Goal: Task Accomplishment & Management: Manage account settings

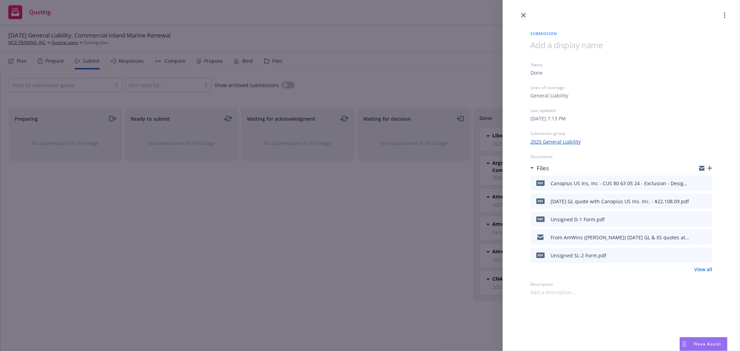
click at [525, 16] on icon "close" at bounding box center [524, 15] width 4 height 4
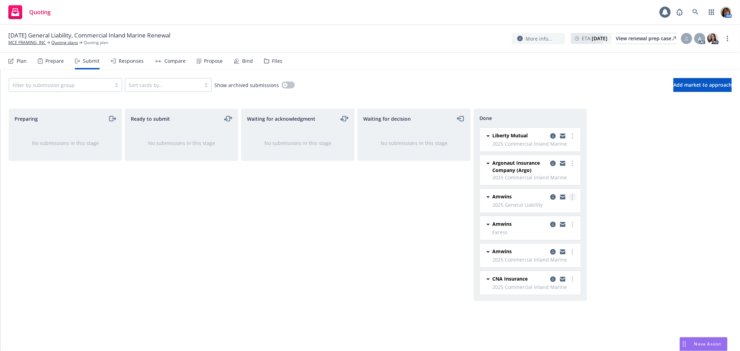
click at [573, 196] on link "more" at bounding box center [572, 197] width 8 height 8
click at [542, 223] on span "Add accepted decision" at bounding box center [541, 225] width 69 height 7
select select "12"
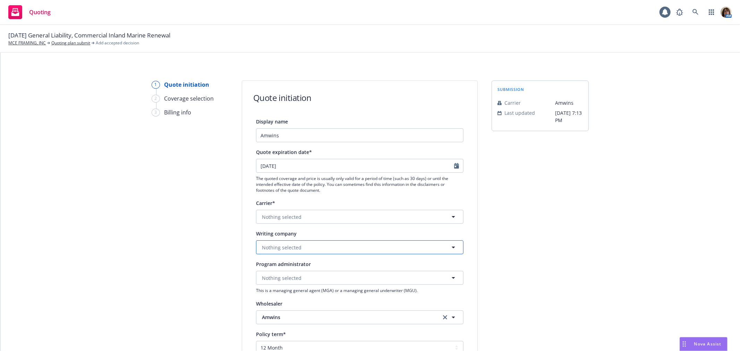
click at [262, 249] on span "Nothing selected" at bounding box center [282, 247] width 40 height 7
click at [262, 251] on span "Nothing selected" at bounding box center [282, 247] width 40 height 7
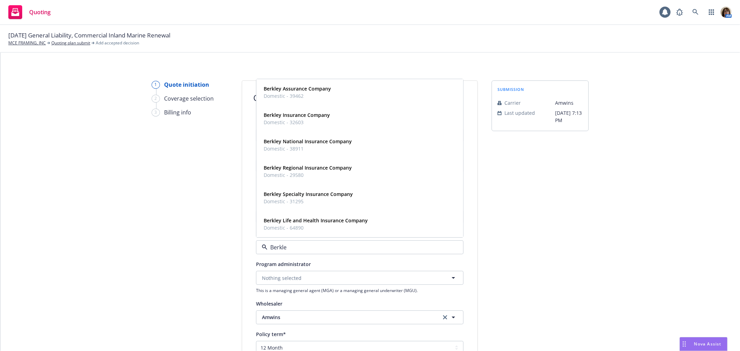
type input "Berkley"
click at [272, 89] on strong "Berkley Assurance Company" at bounding box center [297, 89] width 67 height 7
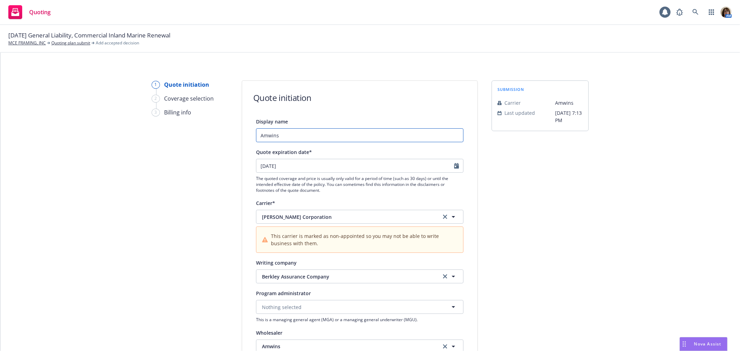
click at [276, 136] on input "Amwins" at bounding box center [360, 135] width 208 height 14
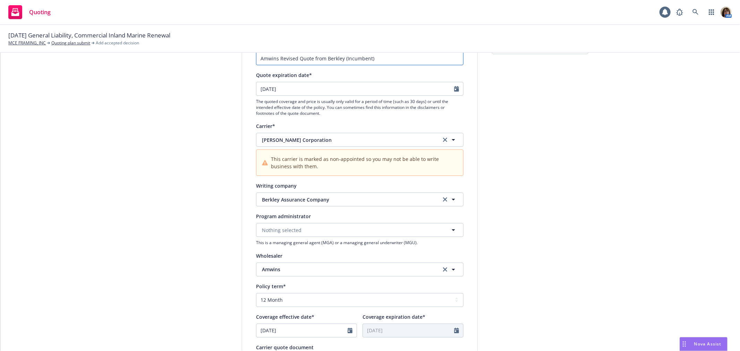
scroll to position [39, 0]
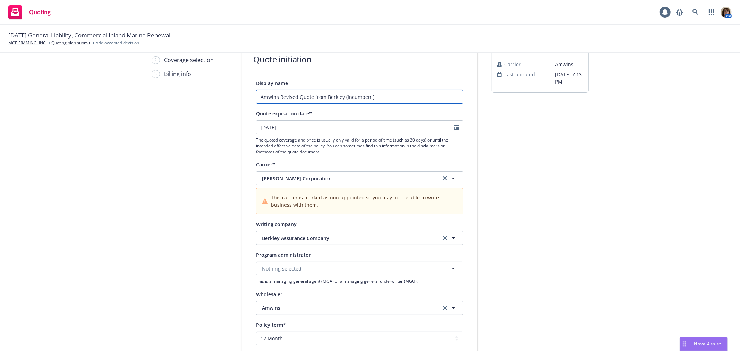
click at [297, 99] on input "Amwins Revised Quote from Berkley (Incumbent)" at bounding box center [360, 97] width 208 height 14
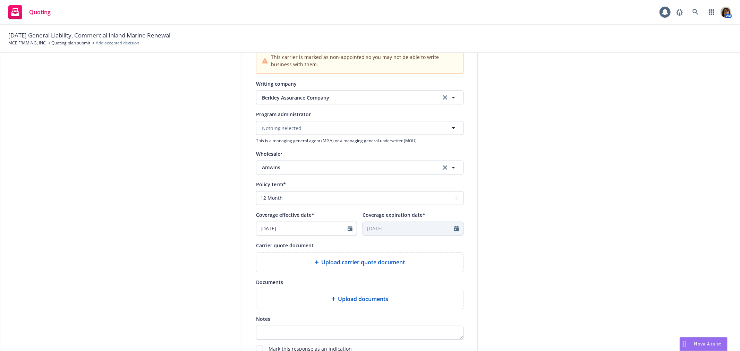
scroll to position [193, 0]
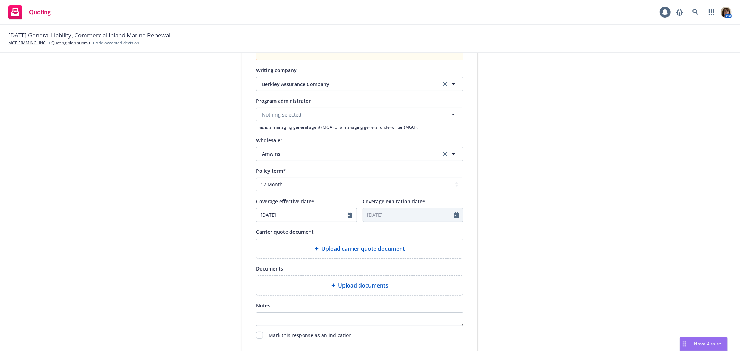
type input "Amwins Revised GL Quote from Berkley (Incumbent)"
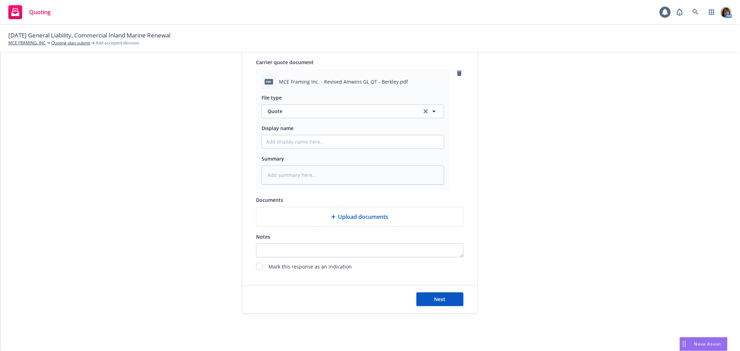
scroll to position [371, 0]
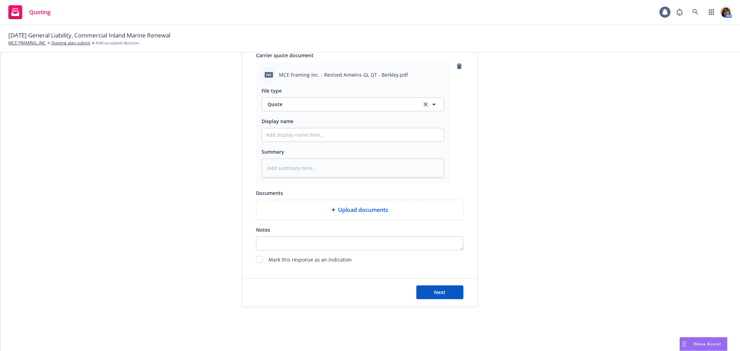
type textarea "x"
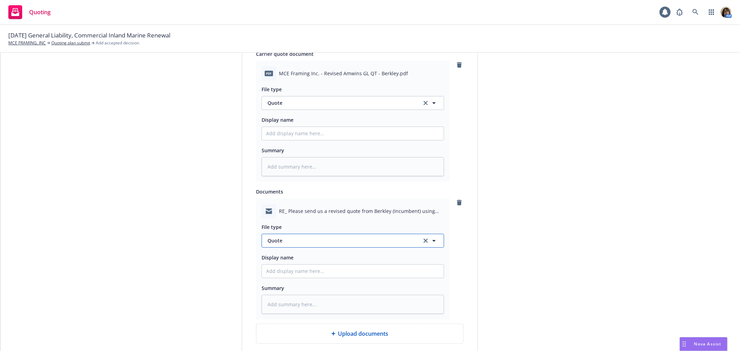
click at [285, 242] on span "Quote" at bounding box center [341, 240] width 146 height 7
type input "email"
click at [269, 225] on span "Email" at bounding box center [275, 221] width 13 height 7
click at [263, 140] on input "Display name" at bounding box center [353, 133] width 182 height 13
type textarea "x"
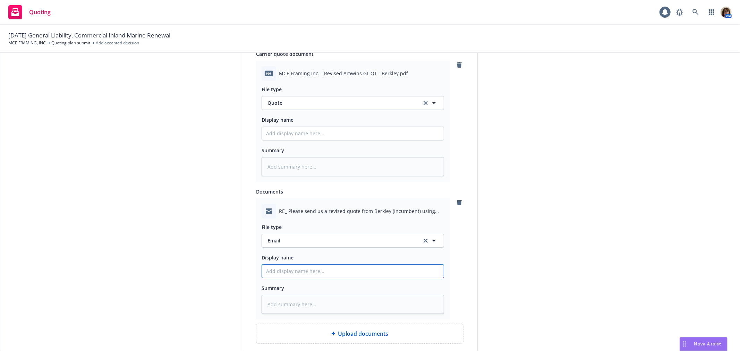
type input "F"
type textarea "x"
type input "Fr"
type textarea "x"
type input "Fro"
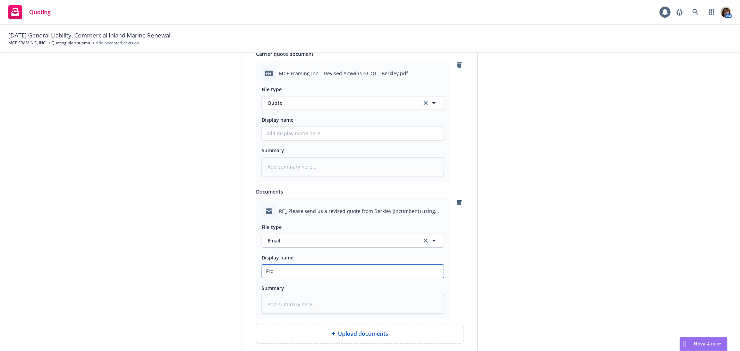
type textarea "x"
type input "From"
type textarea "x"
type input "From"
type textarea "x"
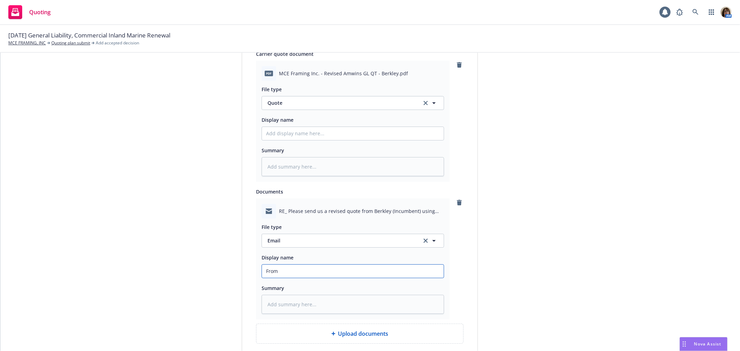
type input "From A"
type textarea "x"
type input "From Am"
type textarea "x"
type input "From AmWi"
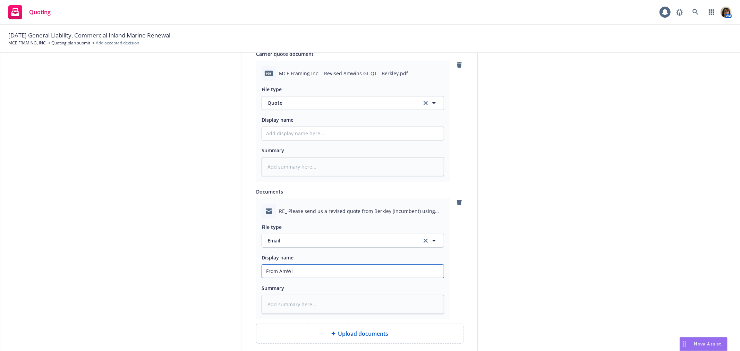
type textarea "x"
type input "From AmWiu"
type textarea "x"
type input "From AmWi"
type textarea "x"
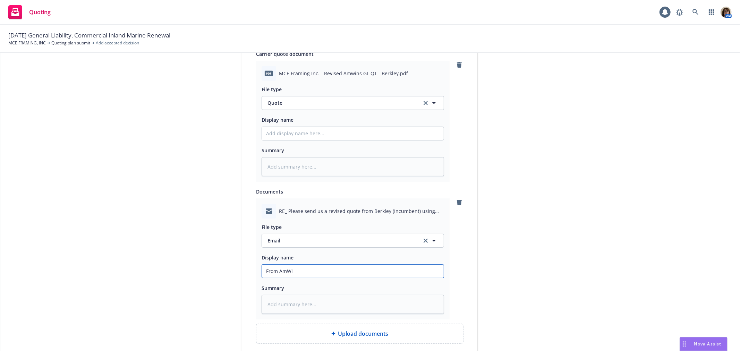
type input "From AmWin"
type textarea "x"
type input "From AmWins"
type textarea "x"
type input "From AmWins"
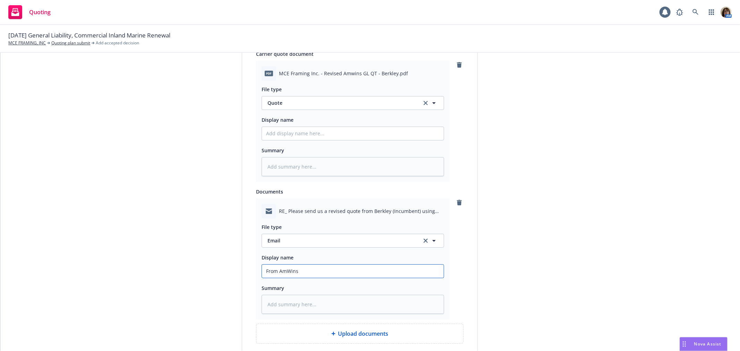
type textarea "x"
type input "From AmWins ("
type textarea "x"
type input "From AmWins (M"
type textarea "x"
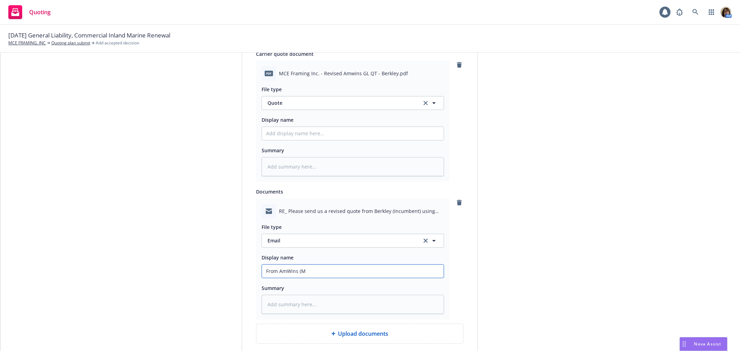
type input "From AmWins (Ma"
type textarea "x"
type input "From AmWins (M"
type textarea "x"
type input "From AmWins ("
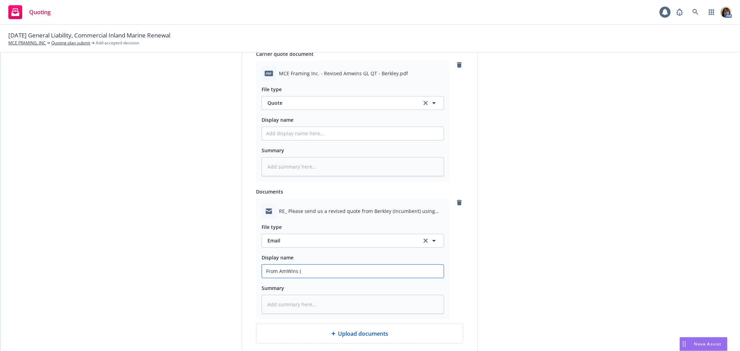
type textarea "x"
type input "From AmWins (Z"
type textarea "x"
type input "From AmWins (Za"
type textarea "x"
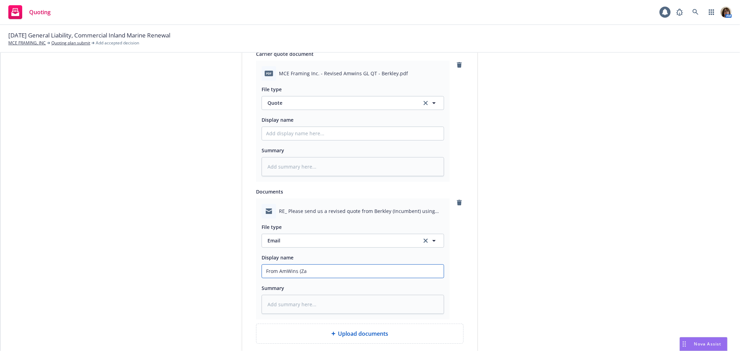
type input "From AmWins (Zac"
type textarea "x"
type input "From AmWins (Zach"
type textarea "x"
type input "From AmWins (Zach"
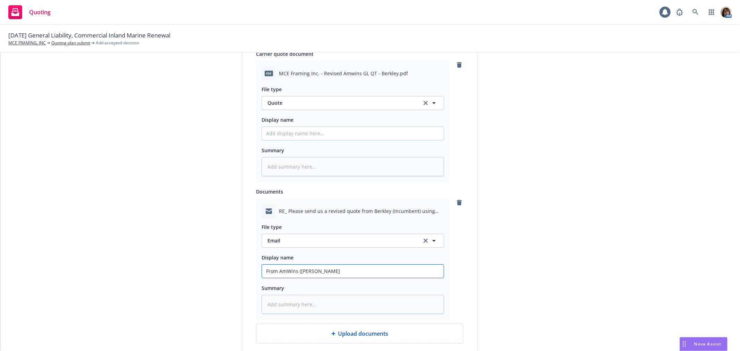
type textarea "x"
type input "From AmWins (Zach W"
type textarea "x"
type input "From AmWins (Zach Woo"
type textarea "x"
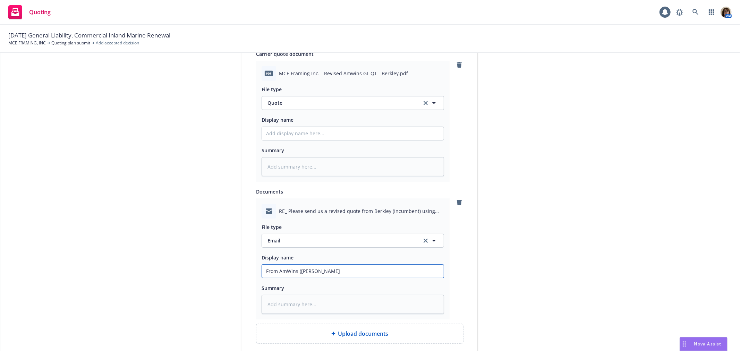
type input "From AmWins (Zach Woop"
type textarea "x"
type input "From AmWins (Zach Woopd"
type textarea "x"
type input "From AmWins (Zach Woop"
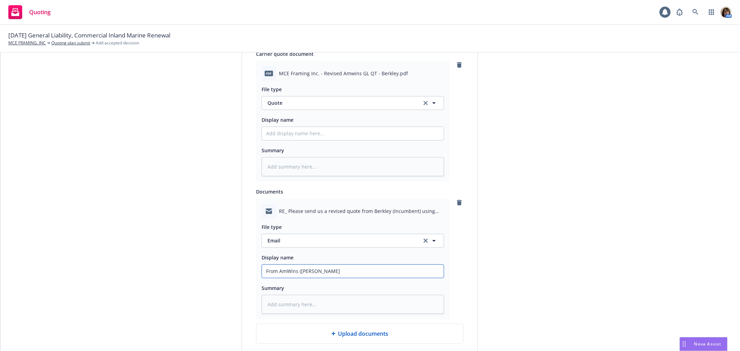
type textarea "x"
type input "From AmWins (Zach Woo"
type textarea "x"
type input "From AmWins (Zach Wood"
type textarea "x"
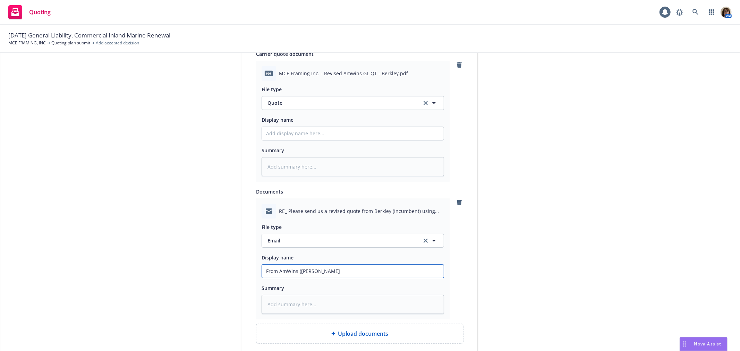
type input "From AmWins (Zach Woods"
type textarea "x"
type input "From AmWins (Zach Woods)"
type textarea "x"
type input "From AmWins (Zach Woods)"
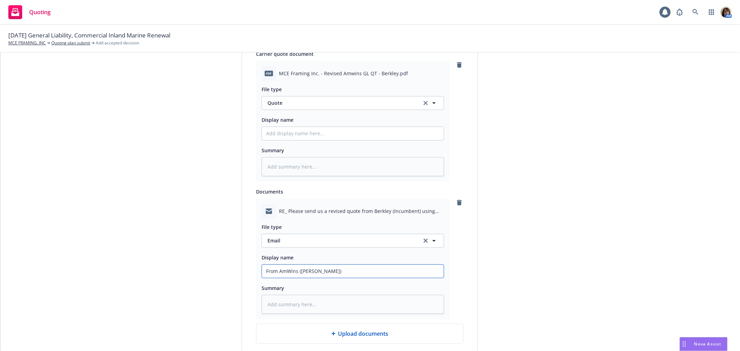
type textarea "x"
type input "From AmWins (Zach Woods) 8"
type textarea "x"
type input "From AmWins (Zach Woods) 8/"
type textarea "x"
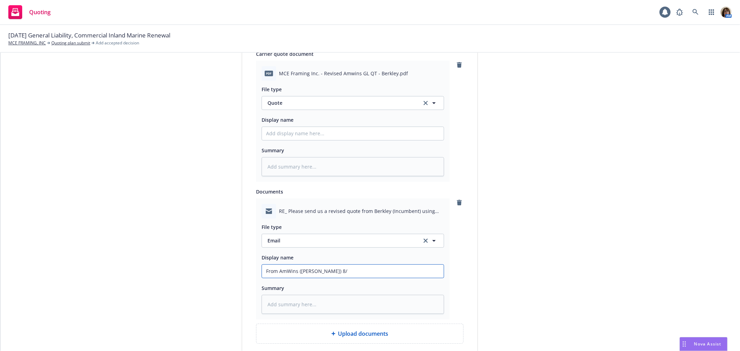
type input "From AmWins (Zach Woods) 8/2"
type textarea "x"
type input "From AmWins (Zach Woods) 8/27"
type textarea "x"
type input "From AmWins (Zach Woods) 8/27/"
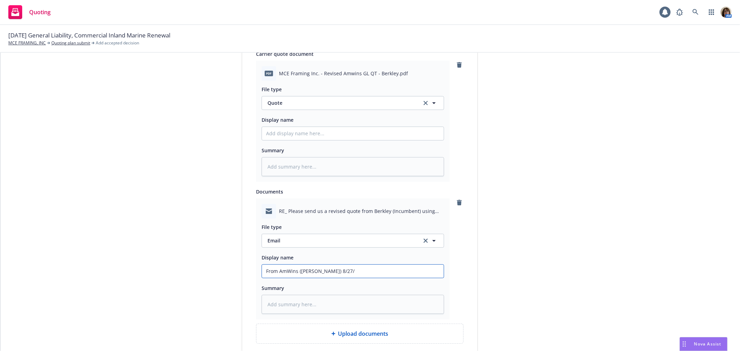
type textarea "x"
type input "From AmWins (Zach Woods) 8/27/2"
type textarea "x"
type input "From AmWins (Zach Woods) 8/27/25"
type textarea "x"
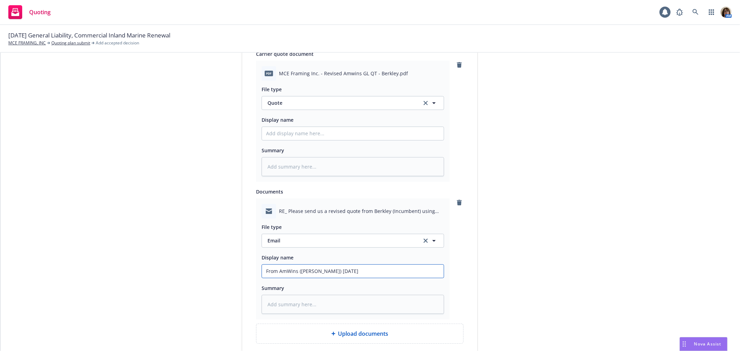
type input "From AmWins (Zach Woods) 8/27/25"
type textarea "x"
type input "From AmWins (Zach Woods) 8/27/25 R"
type textarea "x"
type input "From AmWins (Zach Woods) 8/27/25 Re"
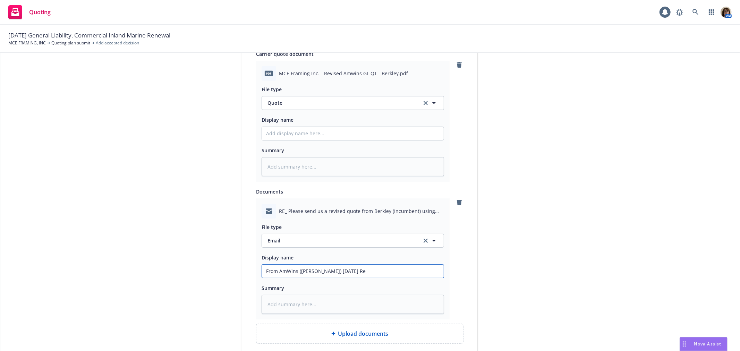
type textarea "x"
type input "From AmWins (Zach Woods) 8/27/25 Rev"
type textarea "x"
type input "From AmWins (Zach Woods) 8/27/25 Revi"
type textarea "x"
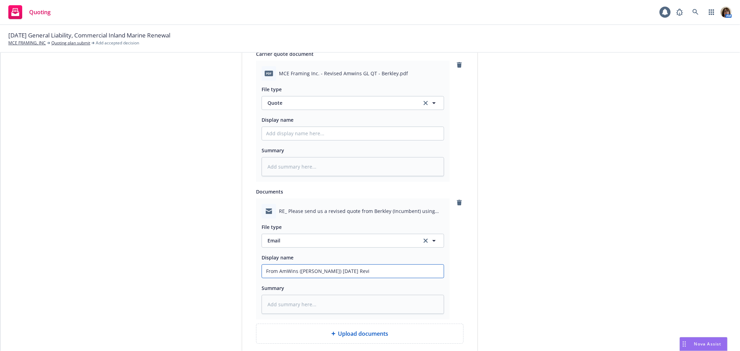
type input "From AmWins (Zach Woods) 8/27/25 Revis"
type textarea "x"
type input "From AmWins (Zach Woods) 8/27/25 Revise"
type textarea "x"
type input "From AmWins (Zach Woods) 8/27/25 Revised"
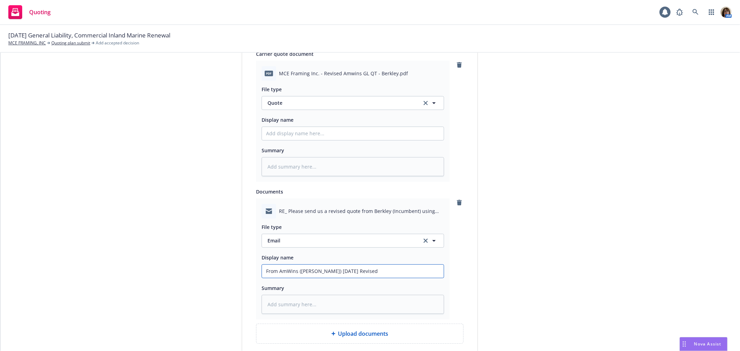
type textarea "x"
type input "From AmWins (Zach Woods) 8/27/25 Revised"
type textarea "x"
type input "From AmWins (Zach Woods) 8/27/25 Revised G"
type textarea "x"
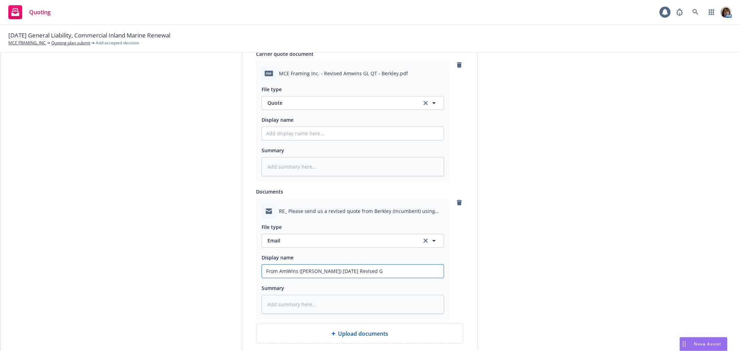
type input "From AmWins (Zach Woods) 8/27/25 Revised GL"
type textarea "x"
type input "From AmWins (Zach Woods) 8/27/25 Revised GL"
type textarea "x"
type input "From AmWins (Zach Woods) 8/27/25 Revised GL q"
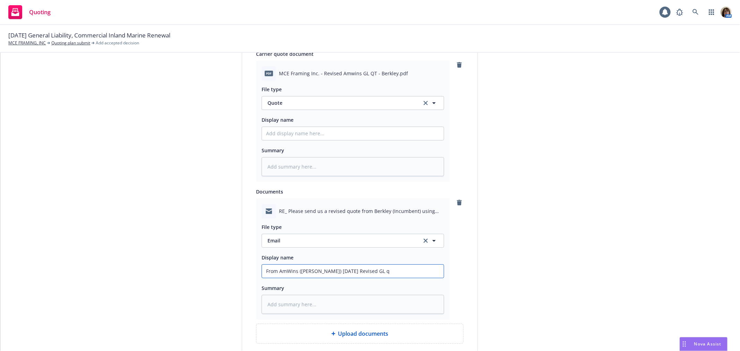
type textarea "x"
type input "From AmWins (Zach Woods) 8/27/25 Revised GL qu"
type textarea "x"
type input "From AmWins (Zach Woods) 8/27/25 Revised GL quo"
type textarea "x"
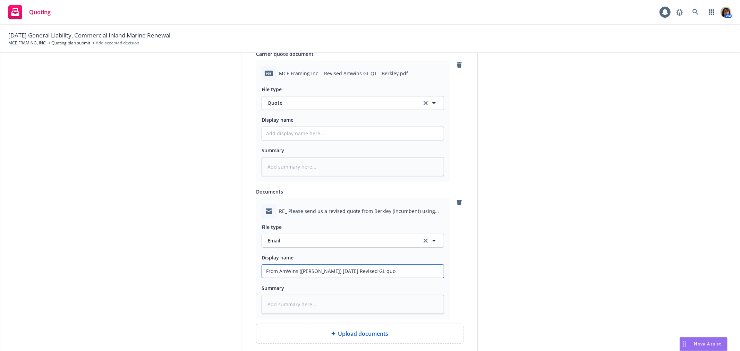
type input "From AmWins (Zach Woods) 8/27/25 Revised GL quot"
type textarea "x"
type input "From AmWins (Zach Woods) 8/27/25 Revised GL quote"
type textarea "x"
type input "From AmWins (Zach Woods) 8/27/25 Revised GL quote"
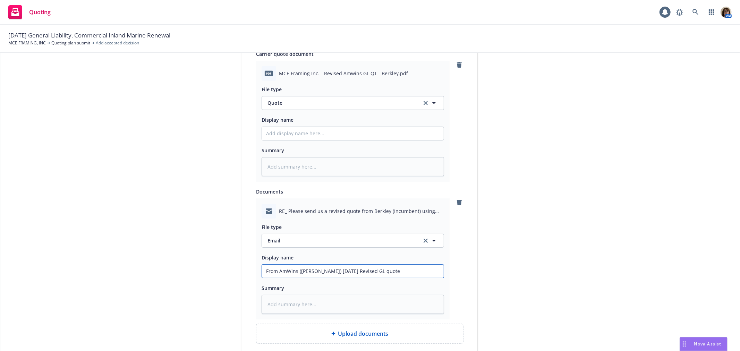
type textarea "x"
type input "From AmWins (Zach Woods) 8/27/25 Revised GL quote f"
type textarea "x"
type input "From AmWins (Zach Woods) 8/27/25 Revised GL quote fr"
type textarea "x"
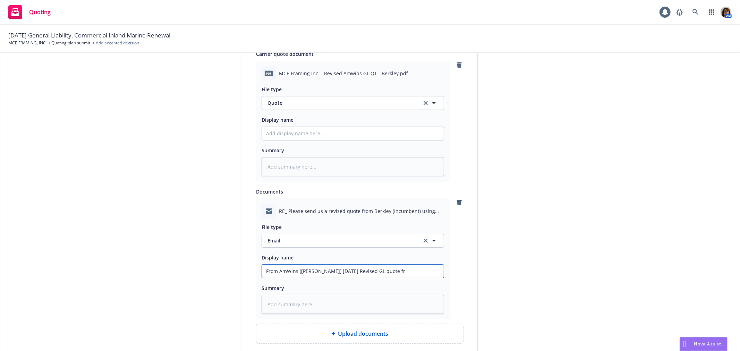
type input "From AmWins (Zach Woods) 8/27/25 Revised GL quote fro"
type textarea "x"
type input "From AmWins (Zach Woods) 8/27/25 Revised GL quote from"
type textarea "x"
type input "From AmWins (Zach Woods) 8/27/25 Revised GL quote from"
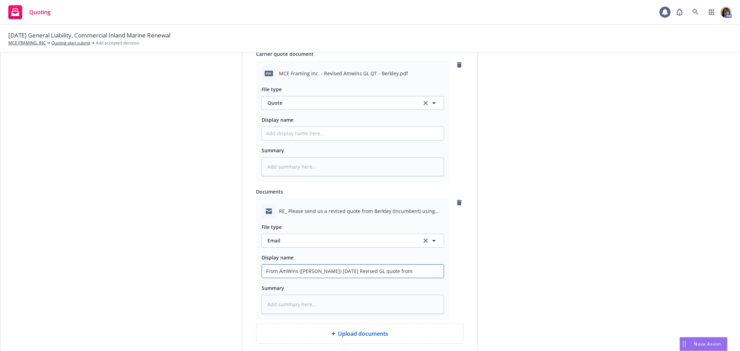
type textarea "x"
type input "From AmWins (Zach Woods) 8/27/25 Revised GL quote from B"
type textarea "x"
type input "From AmWins (Zach Woods) 8/27/25 Revised GL quote from Be"
type textarea "x"
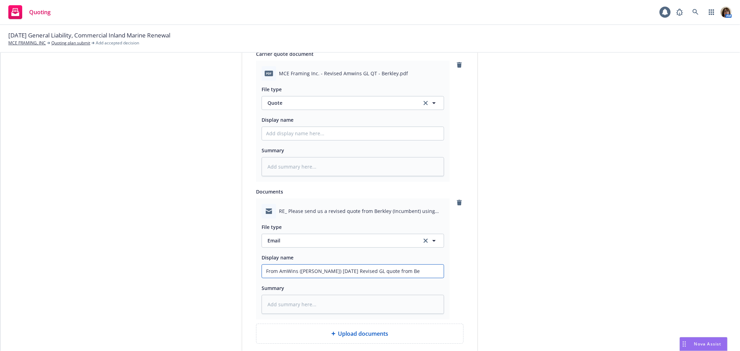
type input "From AmWins (Zach Woods) 8/27/25 Revised GL quote from Ber"
type textarea "x"
type input "From AmWins (Zach Woods) 8/27/25 Revised GL quote from Berk"
type textarea "x"
type input "From AmWins (Zach Woods) 8/27/25 Revised GL quote from Berkl"
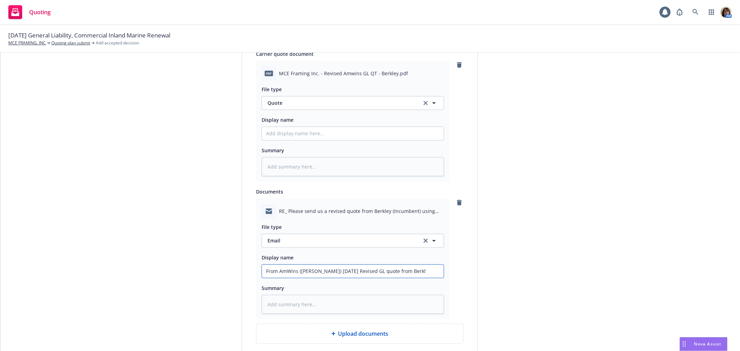
type textarea "x"
type input "From AmWins (Zach Woods) 8/27/25 Revised GL quote from Berkle"
type textarea "x"
type input "From AmWins (Zach Woods) 8/27/25 Revised GL quote from Berkley"
type textarea "x"
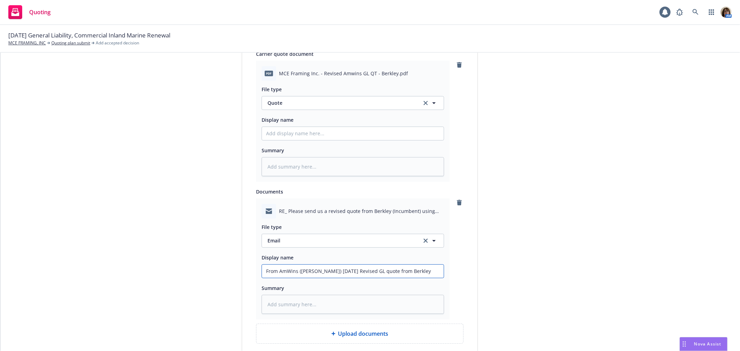
type input "From AmWins (Zach Woods) 8/27/25 Revised GL quote from Berkley"
type textarea "x"
type input "From AmWins (Zach Woods) 8/27/25 Revised GL quote from Berkley ("
type textarea "x"
type input "From AmWins (Zach Woods) 8/27/25 Revised GL quote from Berkley (I"
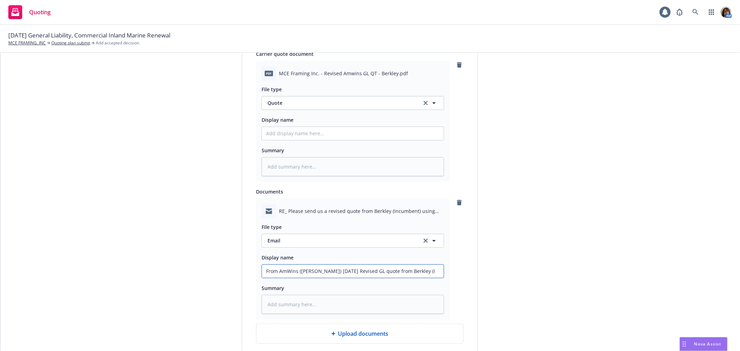
type textarea "x"
type input "From AmWins (Zach Woods) 8/27/25 Revised GL quote from Berkley (In"
type textarea "x"
type input "From AmWins (Zach Woods) 8/27/25 Revised GL quote from Berkley (I"
type textarea "x"
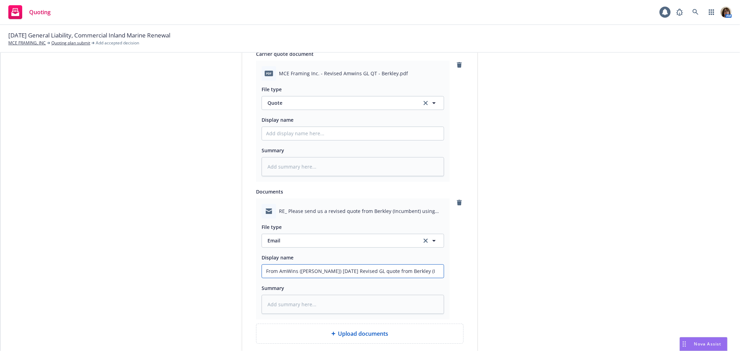
type input "From AmWins (Zach Woods) 8/27/25 Revised GL quote from Berkley (In"
type textarea "x"
type input "From AmWins (Zach Woods) 8/27/25 Revised GL quote from Berkley (Inc"
type textarea "x"
type input "From AmWins (Zach Woods) 8/27/25 Revised GL quote from Berkley (Incu"
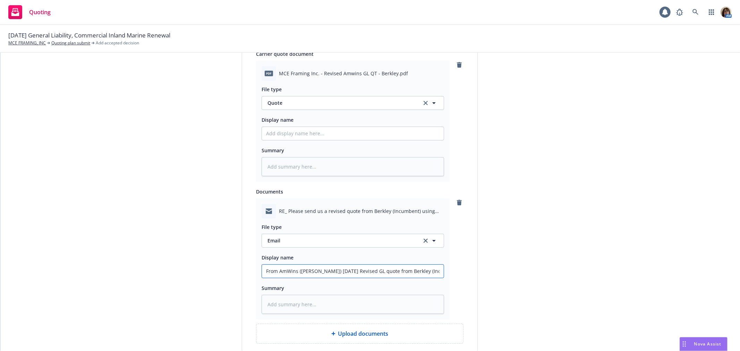
type textarea "x"
type input "From AmWins (Zach Woods) 8/27/25 Revised GL quote from Berkley (Incum"
type textarea "x"
type input "From AmWins (Zach Woods) 8/27/25 Revised GL quote from Berkley (Incumb"
type textarea "x"
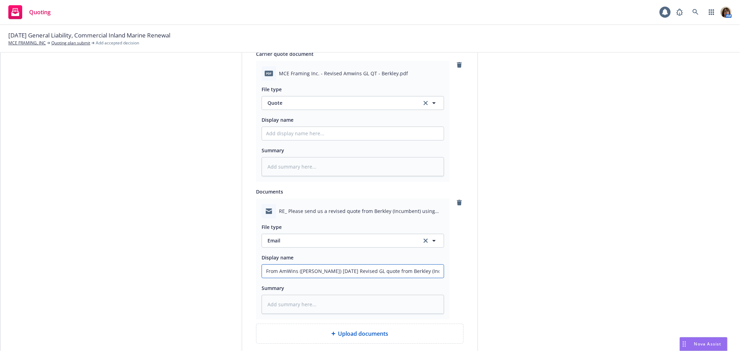
type input "From AmWins (Zach Woods) 8/27/25 Revised GL quote from Berkley (Incumbe"
type textarea "x"
type input "From AmWins (Zach Woods) 8/27/25 Revised GL quote from Berkley (Incumben"
type textarea "x"
type input "From AmWins (Zach Woods) 8/27/25 Revised GL quote from Berkley (Incumbent"
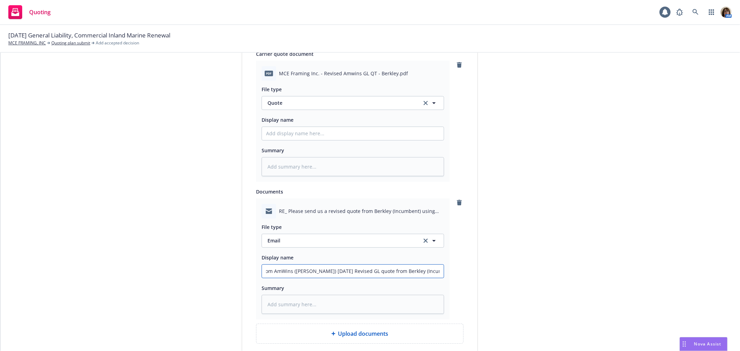
scroll to position [0, 7]
type textarea "x"
type input "From AmWins (Zach Woods) 8/27/25 Revised GL quote from Berkley (Incumbent)"
type textarea "x"
type input "From AmWins (Zach Woods) 8/27/25 Revised GL quote from Berkley (Incumbent)"
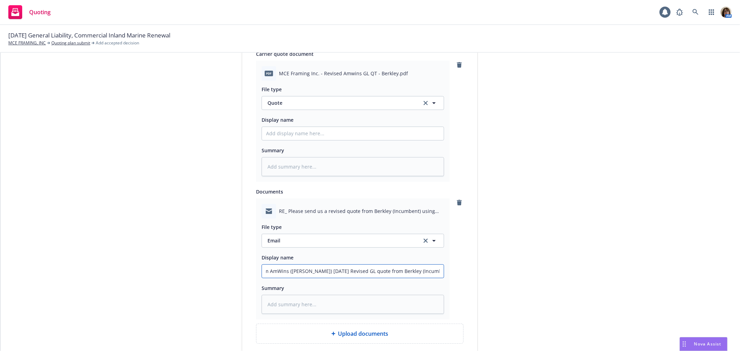
type textarea "x"
type input "From AmWins (Zach Woods) 8/27/25 Revised GL quote from Berkley (Incumbent) $"
type textarea "x"
type input "From AmWins (Zach Woods) 8/27/25 Revised GL quote from Berkley (Incumbent) $2"
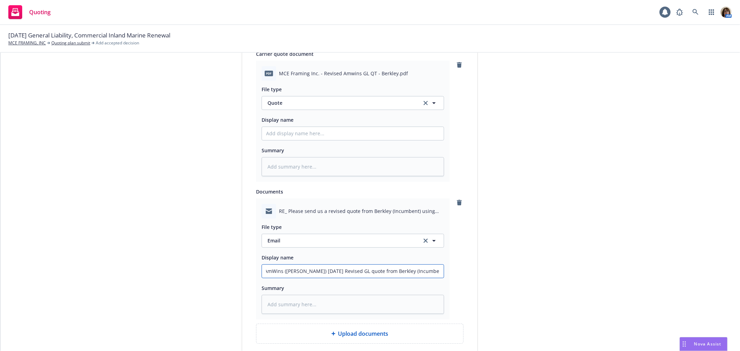
type textarea "x"
type input "From AmWins (Zach Woods) 8/27/25 Revised GL quote from Berkley (Incumbent) $22"
type textarea "x"
type input "From AmWins (Zach Woods) 8/27/25 Revised GL quote from Berkley (Incumbent) $22,"
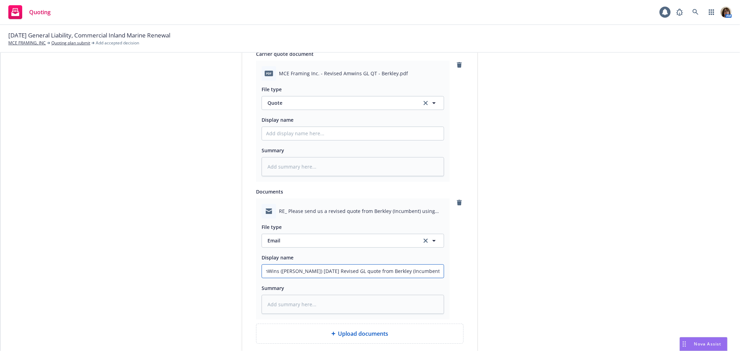
type textarea "x"
type input "From AmWins (Zach Woods) 8/27/25 Revised GL quote from Berkley (Incumbent) $22,5"
type textarea "x"
type input "From AmWins (Zach Woods) 8/27/25 Revised GL quote from Berkley (Incumbent) $22,…"
type textarea "x"
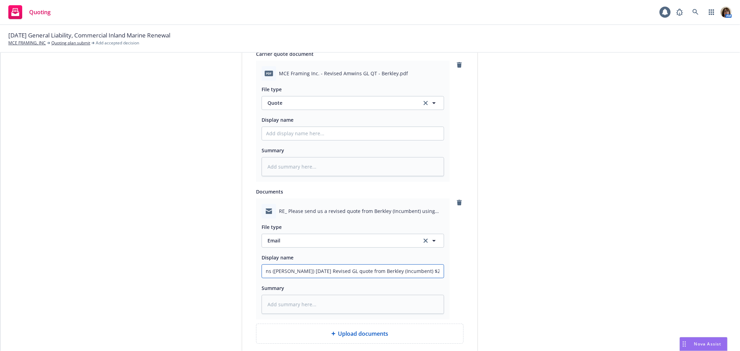
type input "From AmWins (Zach Woods) 8/27/25 Revised GL quote from Berkley (Incumbent) $22,…"
type textarea "x"
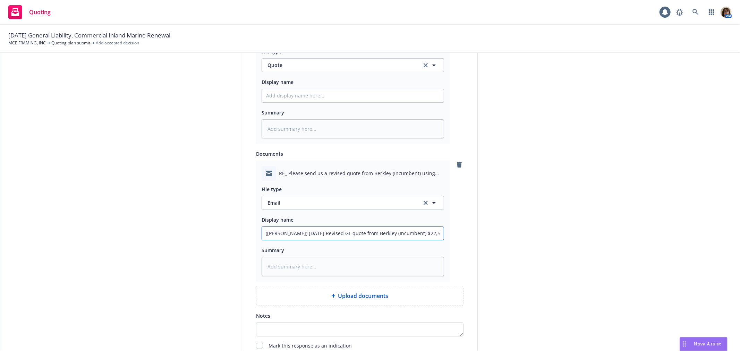
scroll to position [419, 0]
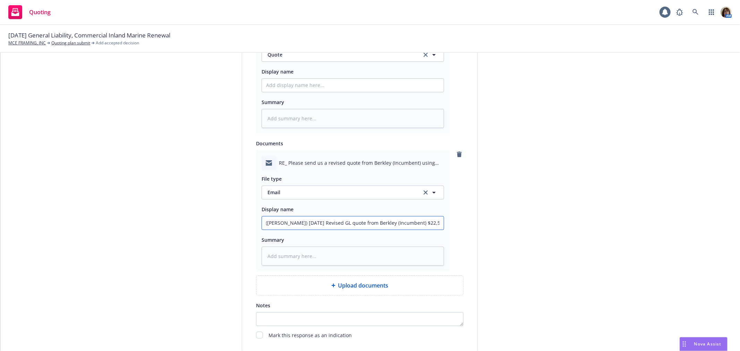
drag, startPoint x: 294, startPoint y: 224, endPoint x: 469, endPoint y: 229, distance: 174.7
click at [469, 229] on div "Display name Amwins Revised GL Quote from Berkley (Incumbent) Quote expiration …" at bounding box center [359, 19] width 235 height 642
type input "From AmWins (Zach Woods) 8/27/25 Revised GL quote from Berkley (Incumbent) $22,…"
click at [262, 85] on input "Display name" at bounding box center [353, 85] width 182 height 13
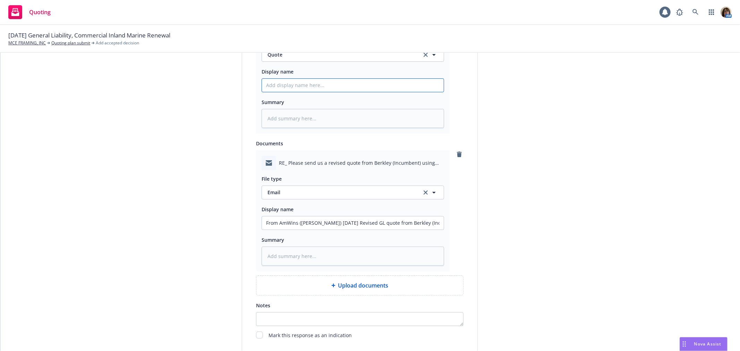
paste input "8/27/25 Revised GL quote from Berkley (Incumbent) $22,535.20"
type textarea "x"
type input "8/27/25 Revised GL quote from Berkley (Incumbent) $22,535.20"
click at [415, 92] on input "From AmWins (Zach Woods) 8/27/25 Revised GL quote from Berkley (Incumbent) $22,…" at bounding box center [353, 85] width 182 height 13
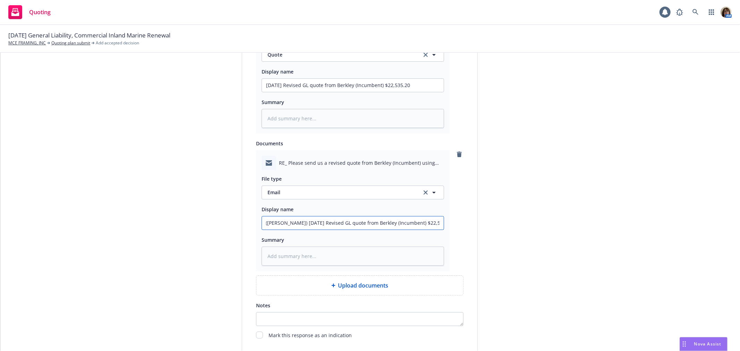
drag, startPoint x: 417, startPoint y: 224, endPoint x: 483, endPoint y: 230, distance: 66.6
click at [483, 230] on div "1 Quote initiation 2 Coverage selection 3 Billing info Quote initiation Display…" at bounding box center [370, 22] width 723 height 721
type textarea "x"
type input "From AmWins (Zach Woods) 8/27/25 Revised GL quote from Berkleya"
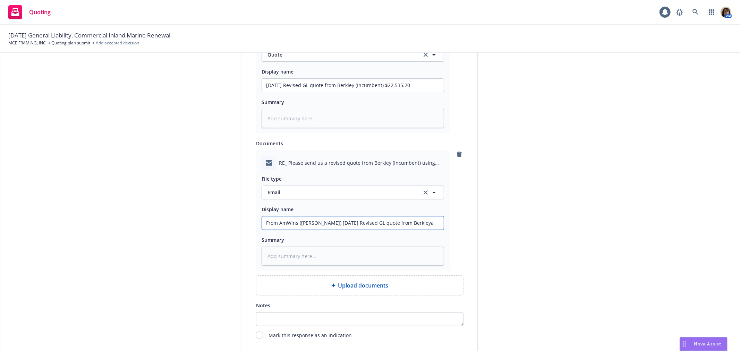
type textarea "x"
type input "From AmWins (Zach Woods) 8/27/25 Revised GL quote from Berkleyat"
type textarea "x"
type input "From AmWins (Zach Woods) 8/27/25 Revised GL quote from Berkleyatt"
type textarea "x"
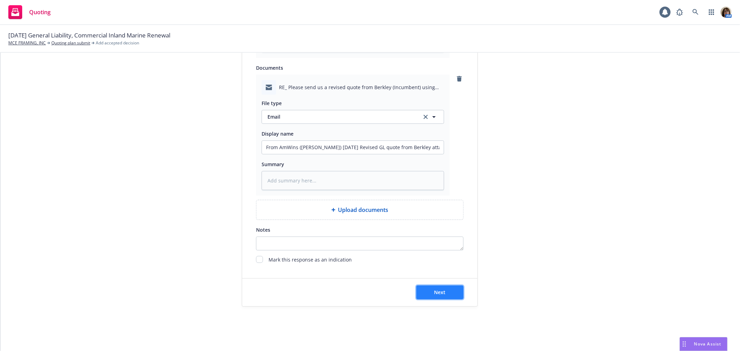
click at [439, 290] on span "Next" at bounding box center [440, 292] width 11 height 7
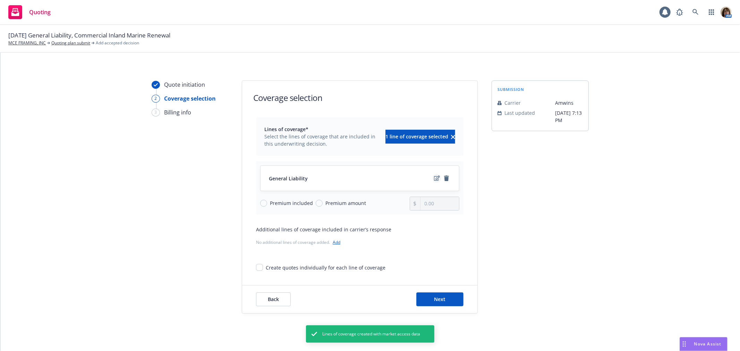
click at [434, 178] on icon "edit" at bounding box center [437, 178] width 6 height 5
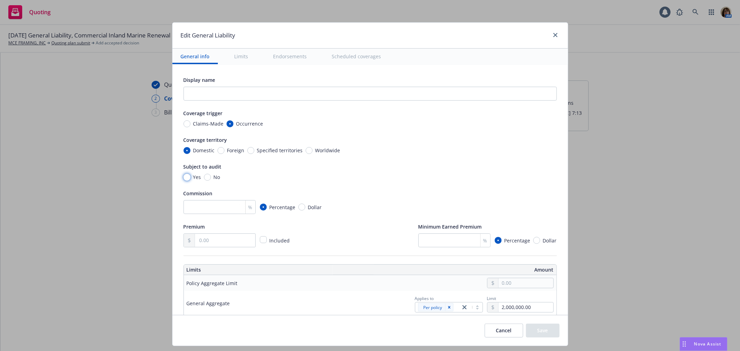
drag, startPoint x: 182, startPoint y: 175, endPoint x: 185, endPoint y: 197, distance: 21.7
click at [184, 175] on input "Yes" at bounding box center [187, 177] width 7 height 7
click at [188, 207] on input "number" at bounding box center [220, 207] width 72 height 14
click at [196, 241] on input "text" at bounding box center [225, 240] width 60 height 13
click at [419, 240] on input "number" at bounding box center [455, 241] width 72 height 14
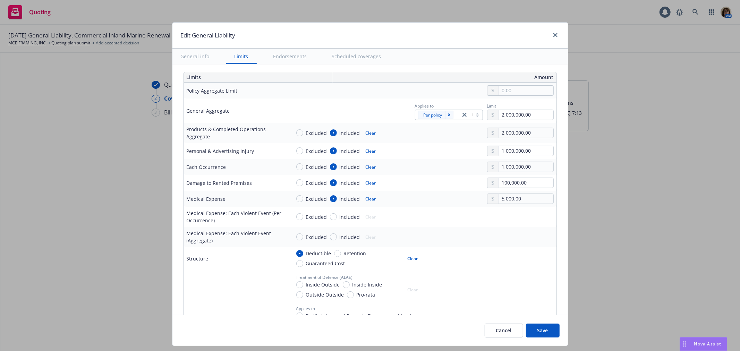
scroll to position [231, 0]
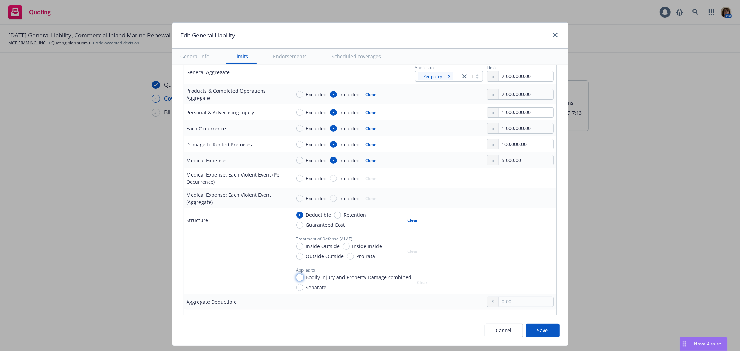
click at [296, 277] on input "Bodily Injury and Property Damage combined" at bounding box center [299, 277] width 7 height 7
click at [499, 311] on input "text" at bounding box center [526, 310] width 54 height 10
click at [441, 299] on div "Combined 5,000.00" at bounding box center [422, 306] width 263 height 19
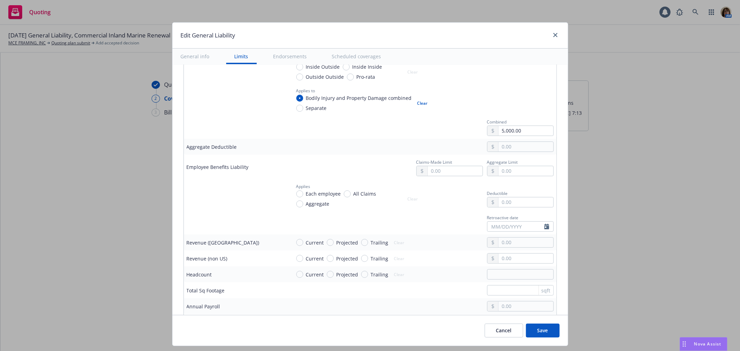
scroll to position [424, 0]
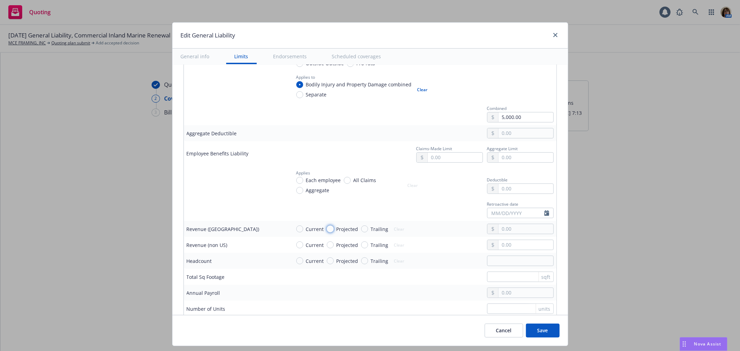
click at [327, 230] on input "Projected" at bounding box center [330, 229] width 7 height 7
click at [499, 230] on input "text" at bounding box center [526, 229] width 54 height 10
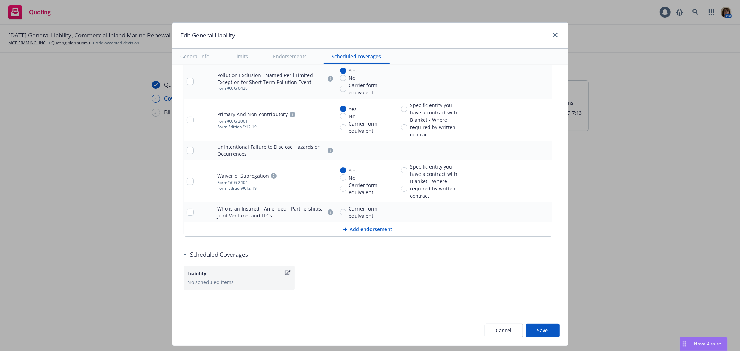
scroll to position [1444, 0]
click at [285, 272] on icon "button" at bounding box center [288, 273] width 6 height 6
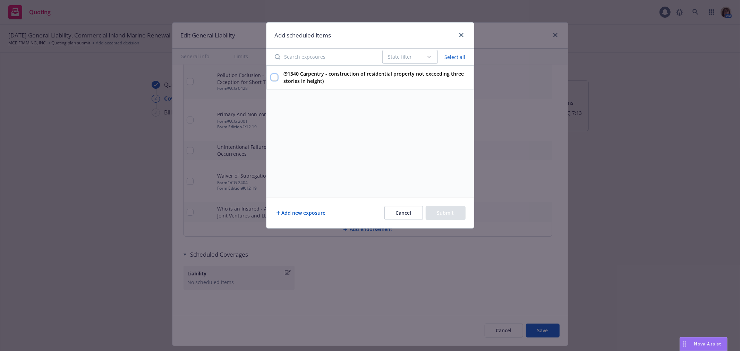
click at [277, 76] on input "(91340 Carpentry - construction of residential property not exceeding three sto…" at bounding box center [274, 77] width 7 height 7
click at [445, 217] on button "Submit" at bounding box center [446, 213] width 40 height 14
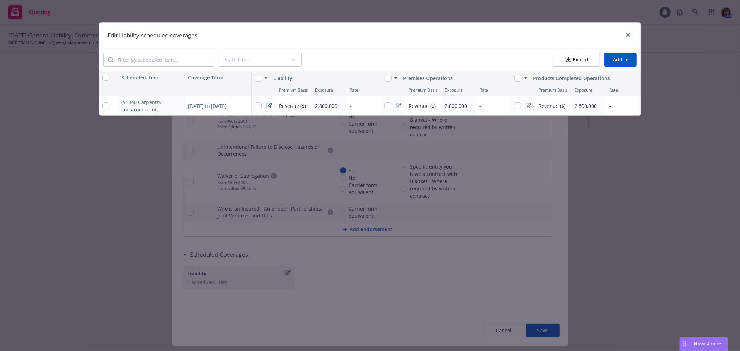
click at [351, 105] on span "-" at bounding box center [351, 105] width 2 height 7
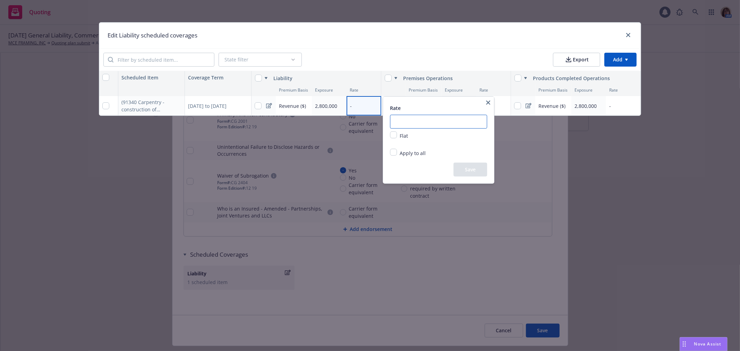
click at [395, 122] on input "number" at bounding box center [438, 122] width 97 height 14
click at [471, 169] on button "Save" at bounding box center [471, 170] width 34 height 14
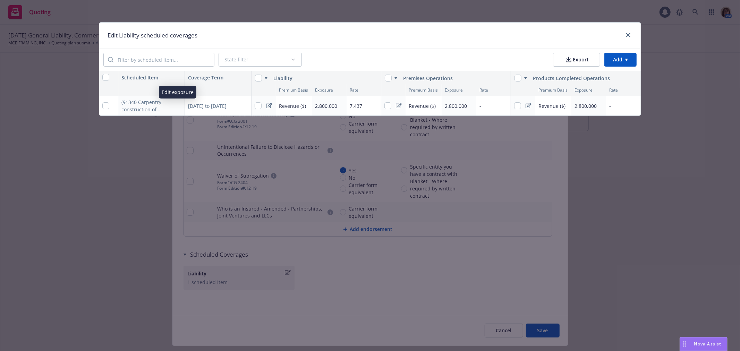
click at [176, 104] on icon "button" at bounding box center [178, 106] width 4 height 4
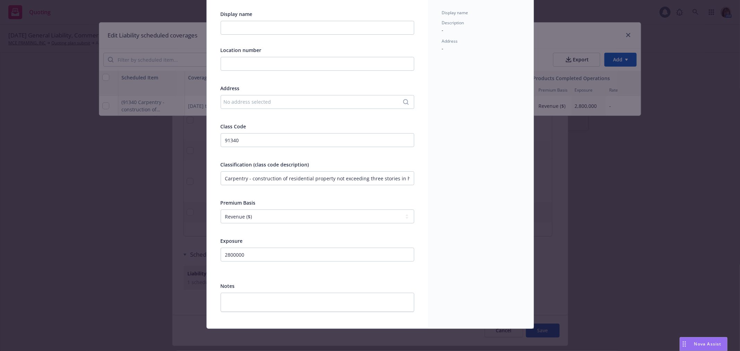
scroll to position [0, 0]
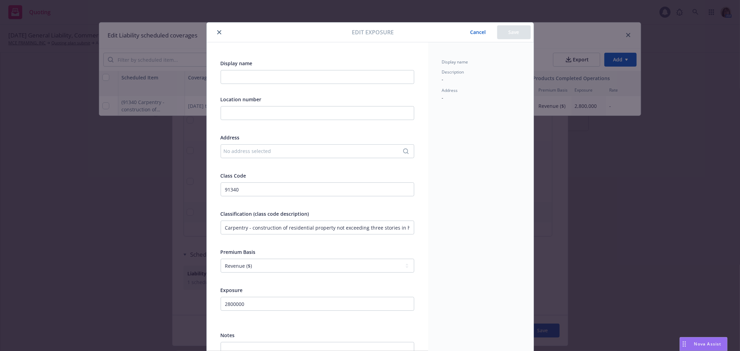
click at [216, 30] on button "close" at bounding box center [219, 32] width 8 height 8
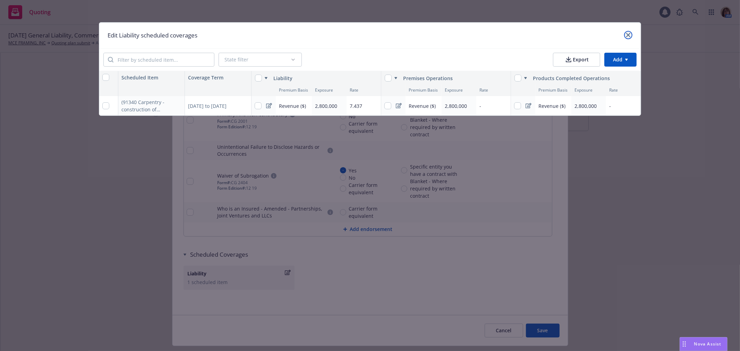
click at [627, 33] on icon "close" at bounding box center [628, 35] width 4 height 4
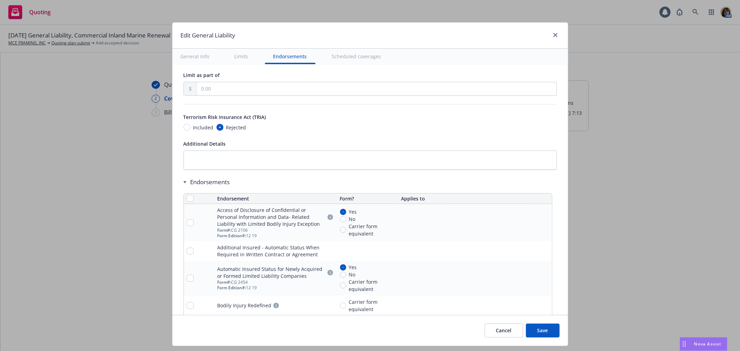
scroll to position [866, 0]
click at [184, 198] on th at bounding box center [199, 198] width 31 height 10
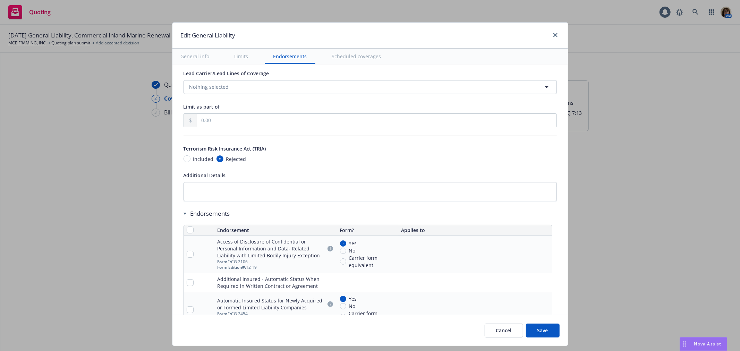
scroll to position [827, 0]
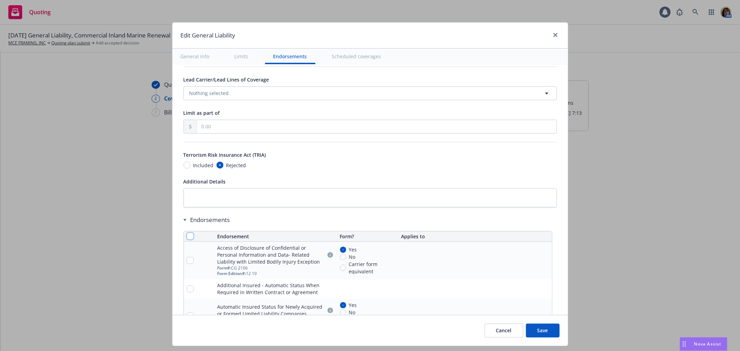
click at [187, 237] on input "checkbox" at bounding box center [190, 236] width 7 height 7
click at [352, 337] on span "Remove endorsements" at bounding box center [360, 335] width 54 height 7
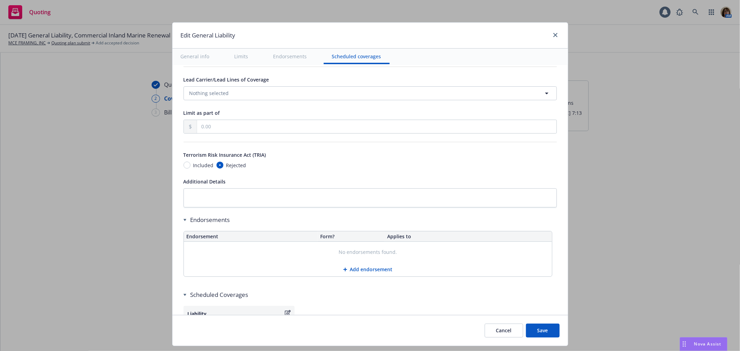
click at [354, 270] on button "Add endorsement" at bounding box center [368, 270] width 368 height 14
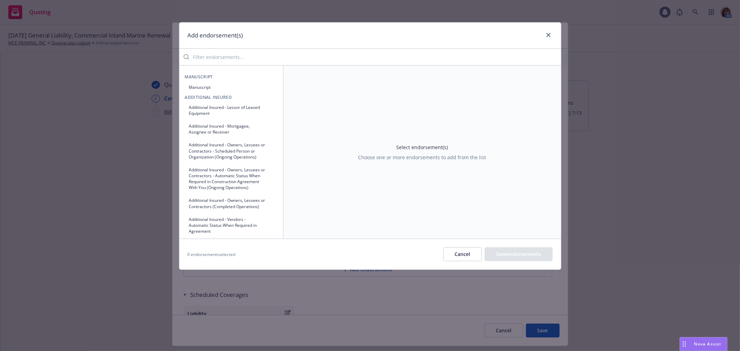
click at [205, 60] on input "search" at bounding box center [375, 57] width 372 height 14
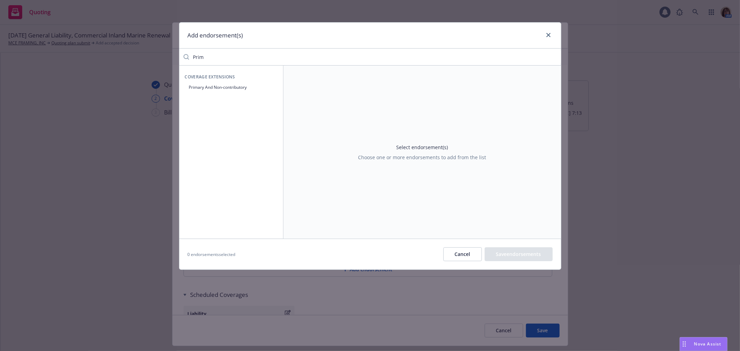
click at [219, 85] on button "Primary And Non-contributory" at bounding box center [231, 87] width 93 height 11
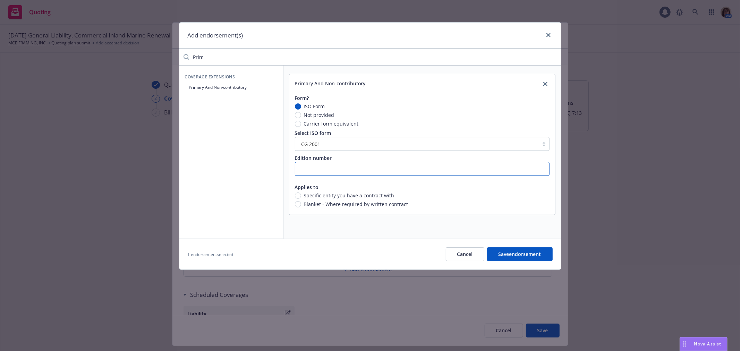
click at [307, 171] on input "text" at bounding box center [422, 169] width 255 height 14
click at [299, 207] on input "Blanket - Where required by written contract" at bounding box center [298, 204] width 6 height 6
drag, startPoint x: 211, startPoint y: 55, endPoint x: 162, endPoint y: 64, distance: 49.4
click at [162, 64] on div "Add endorsement(s) Prim Coverage Extensions Primary And Non-contributory Primar…" at bounding box center [370, 175] width 740 height 351
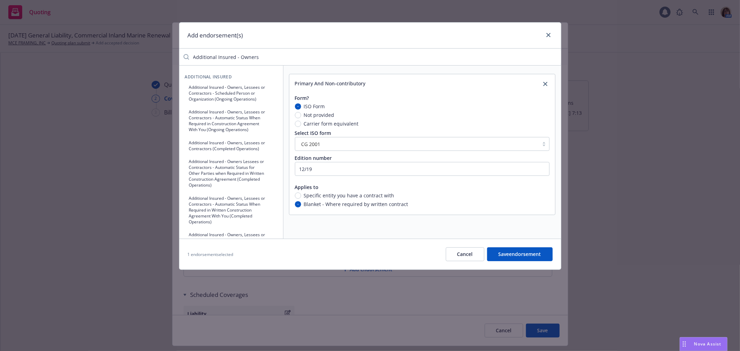
click at [221, 92] on button "Additional Insured - Owners, Lessees or Contractors - Scheduled Person or Organ…" at bounding box center [231, 93] width 93 height 23
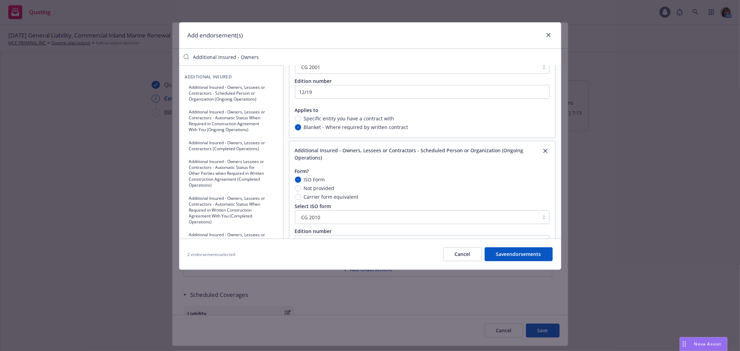
scroll to position [116, 0]
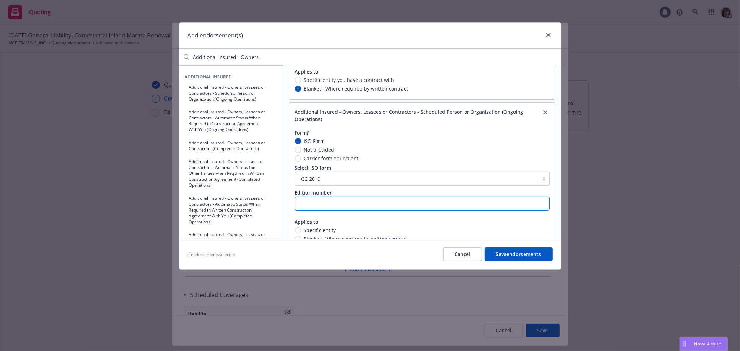
click at [303, 200] on input "text" at bounding box center [422, 204] width 255 height 14
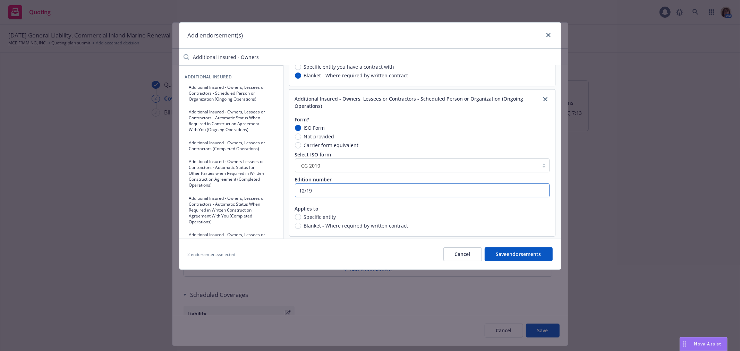
scroll to position [136, 0]
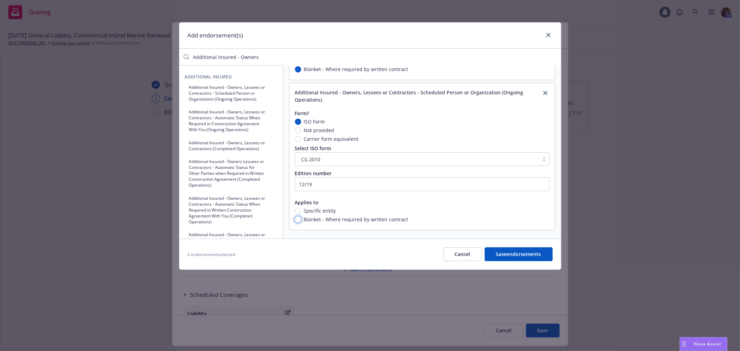
click at [299, 219] on input "Blanket - Where required by written contract" at bounding box center [298, 220] width 6 height 6
click at [202, 154] on button "Additional Insured - Owners, Lessees or Contractors (Completed Operations)" at bounding box center [231, 145] width 93 height 17
click at [307, 186] on input "text" at bounding box center [422, 184] width 255 height 14
click at [298, 218] on input "Blanket - Where required by written contract" at bounding box center [298, 220] width 6 height 6
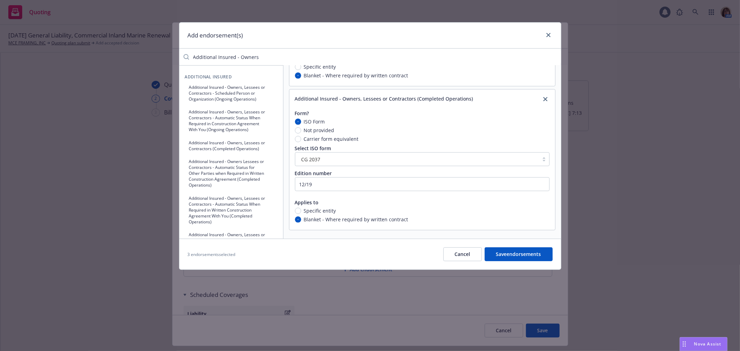
drag, startPoint x: 264, startPoint y: 57, endPoint x: 162, endPoint y: 54, distance: 101.7
click at [162, 54] on div "Add endorsement(s) Additional Insured - Owners Additional Insured Additional In…" at bounding box center [370, 175] width 740 height 351
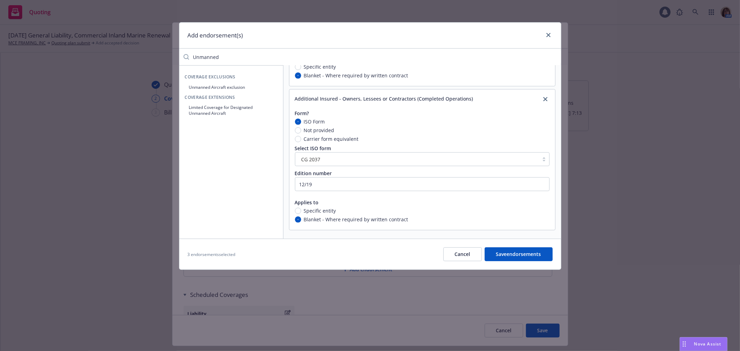
click at [210, 85] on button "Unmanned Aircraft exclusion" at bounding box center [231, 87] width 93 height 11
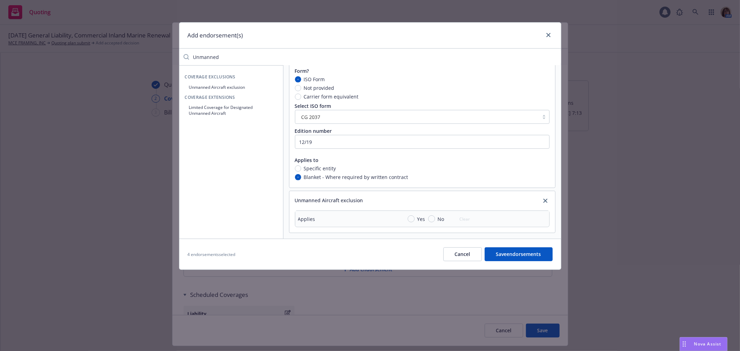
scroll to position [325, 0]
click at [411, 215] on input "Yes" at bounding box center [411, 216] width 7 height 7
drag, startPoint x: 224, startPoint y: 56, endPoint x: 176, endPoint y: 56, distance: 48.2
click at [176, 56] on div "Add endorsement(s) Unmanned Coverage Exclusions Unmanned Aircraft exclusion Cov…" at bounding box center [370, 175] width 740 height 351
click at [200, 88] on button "Employment - Related Practices Exclusion" at bounding box center [231, 90] width 93 height 17
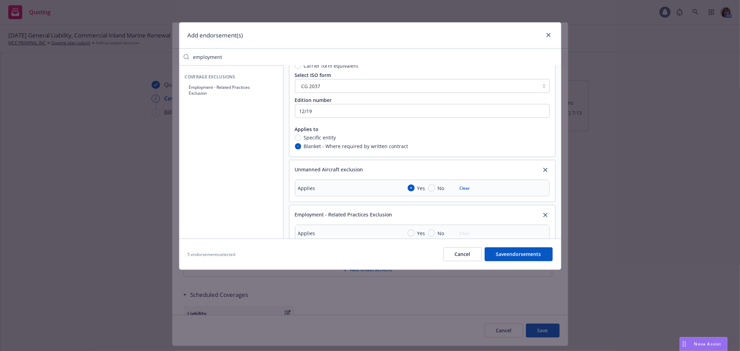
scroll to position [371, 0]
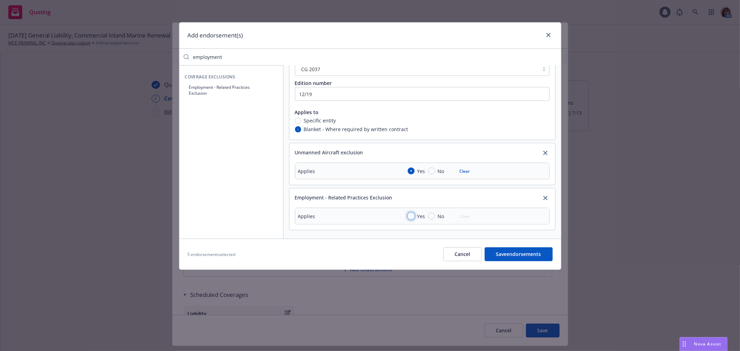
click at [412, 217] on input "Yes" at bounding box center [411, 216] width 7 height 7
drag, startPoint x: 221, startPoint y: 60, endPoint x: 160, endPoint y: 60, distance: 60.7
click at [160, 60] on div "Add endorsement(s) employment Coverage Exclusions Employment - Related Practice…" at bounding box center [370, 175] width 740 height 351
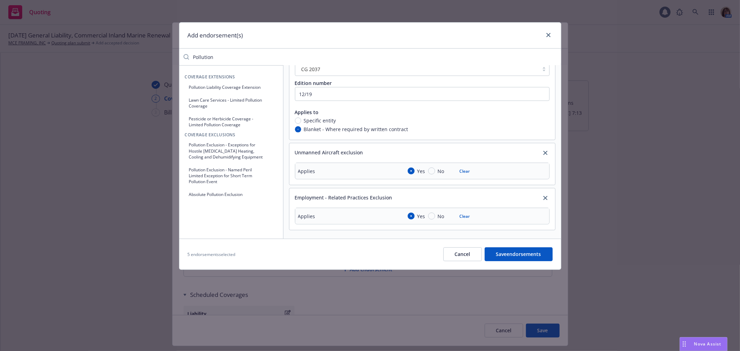
drag, startPoint x: 213, startPoint y: 56, endPoint x: 184, endPoint y: 54, distance: 29.3
click at [184, 54] on div "Pollution" at bounding box center [370, 57] width 382 height 14
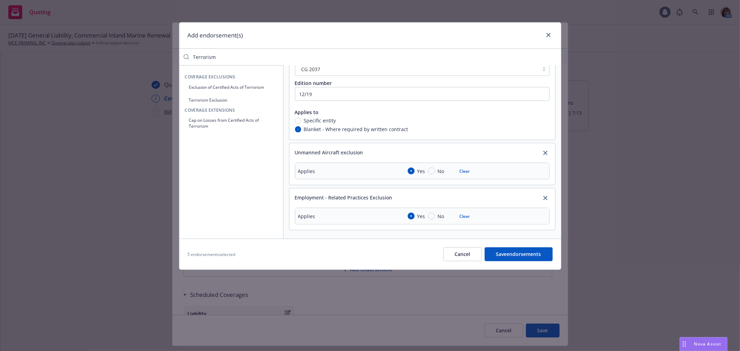
click at [218, 118] on button "Cap on Losses from Certified Acts of Terrorism" at bounding box center [231, 123] width 93 height 17
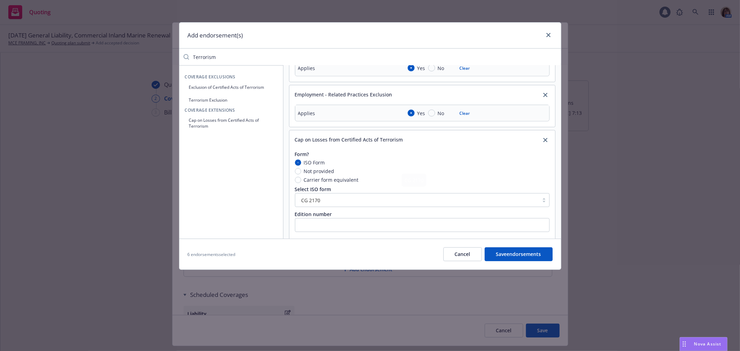
scroll to position [484, 0]
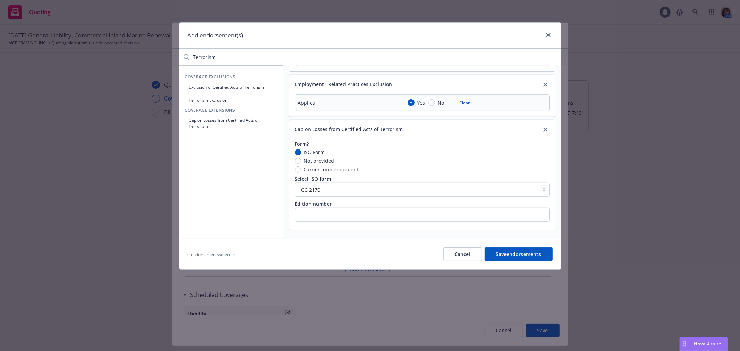
click at [204, 98] on button "Terrorism Exclusion" at bounding box center [231, 99] width 93 height 11
click at [543, 127] on icon "close" at bounding box center [545, 128] width 4 height 4
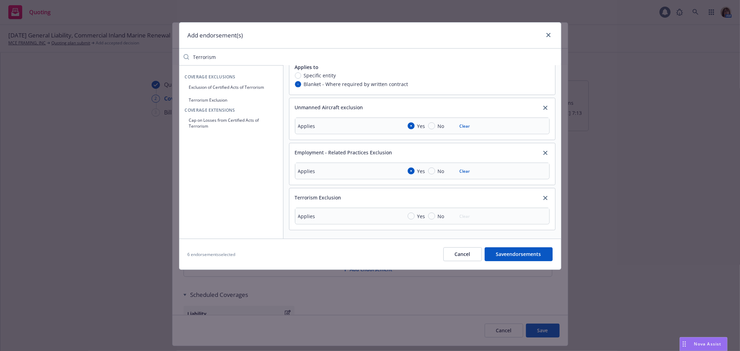
drag, startPoint x: 227, startPoint y: 57, endPoint x: 148, endPoint y: 54, distance: 78.8
click at [148, 54] on div "Add endorsement(s) Terrorism Coverage Exclusions Exclusion of Certified Acts of…" at bounding box center [370, 175] width 740 height 351
click at [206, 85] on button "Silica or Silica Related Dust Exclusion" at bounding box center [231, 87] width 93 height 11
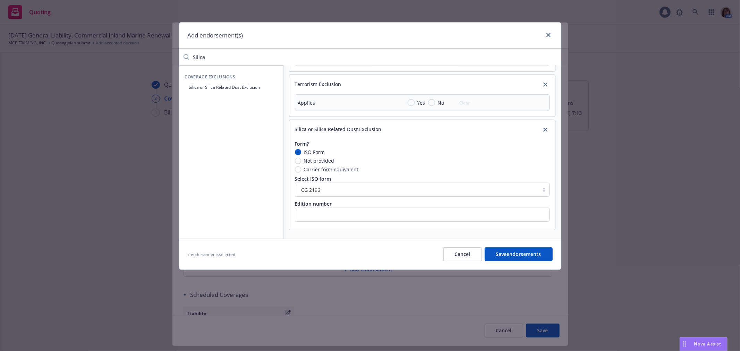
scroll to position [530, 0]
click at [299, 214] on input "text" at bounding box center [422, 215] width 255 height 14
drag, startPoint x: 205, startPoint y: 57, endPoint x: 160, endPoint y: 58, distance: 45.1
click at [160, 58] on div "Add endorsement(s) Silica Coverage Exclusions Silica or Silica Related Dust Exc…" at bounding box center [370, 175] width 740 height 351
click at [213, 88] on button "Waiver of Subrogation" at bounding box center [231, 87] width 93 height 11
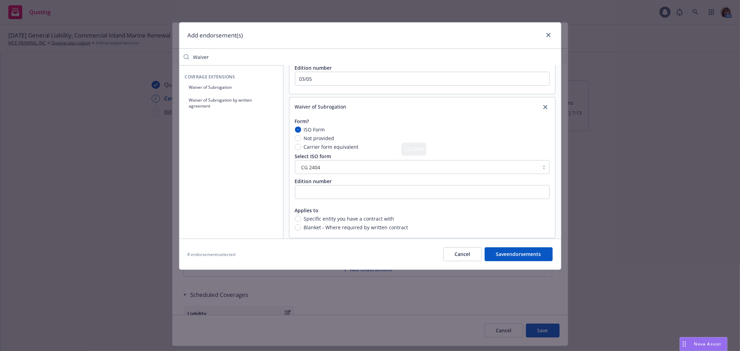
scroll to position [674, 0]
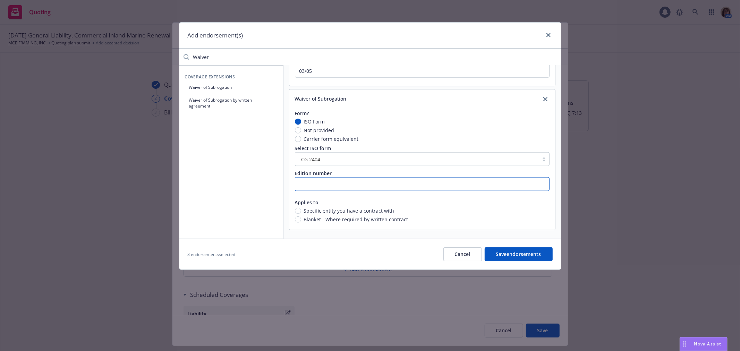
click at [304, 182] on input "text" at bounding box center [422, 184] width 255 height 14
click at [297, 219] on input "Blanket - Where required by written contract" at bounding box center [298, 220] width 6 height 6
drag, startPoint x: 217, startPoint y: 57, endPoint x: 178, endPoint y: 56, distance: 38.9
click at [178, 56] on div "Add endorsement(s) Waiver Coverage Extensions Waiver of Subrogation Waiver of S…" at bounding box center [370, 175] width 740 height 351
click at [208, 85] on button "Insured Contract Definition Amended" at bounding box center [231, 87] width 93 height 11
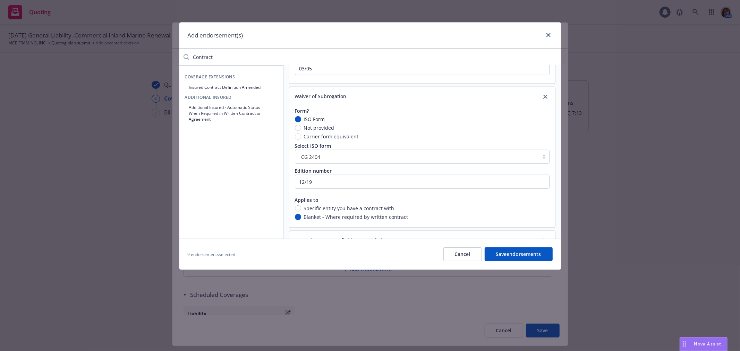
scroll to position [810, 0]
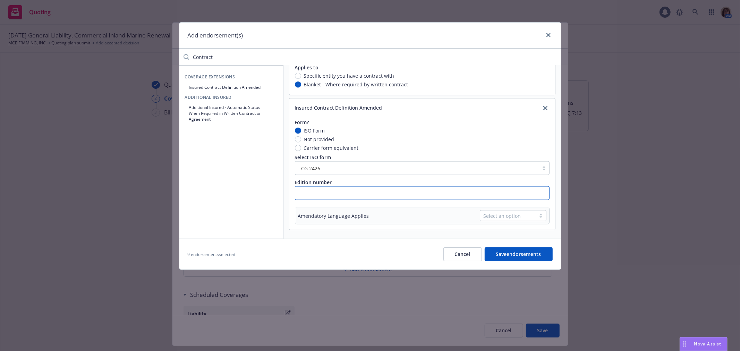
click at [308, 193] on input "text" at bounding box center [422, 193] width 255 height 14
click at [485, 217] on div "Select an option" at bounding box center [508, 215] width 49 height 7
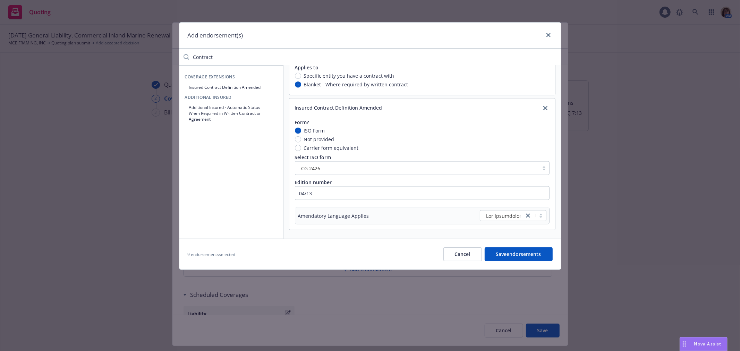
drag, startPoint x: 218, startPoint y: 53, endPoint x: 170, endPoint y: 54, distance: 47.2
click at [170, 54] on div "Add endorsement(s) Contract Coverage Extensions Insured Contract Definition Ame…" at bounding box center [370, 175] width 740 height 351
click at [200, 85] on button "Nuclear Energy Liability Exclusion Endorsement" at bounding box center [231, 90] width 93 height 17
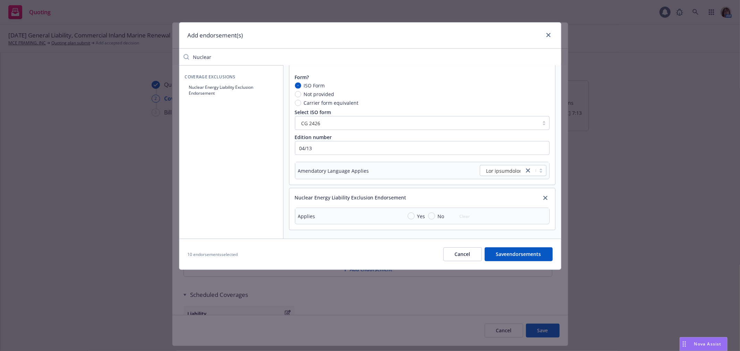
scroll to position [855, 0]
click at [410, 214] on input "Yes" at bounding box center [411, 216] width 7 height 7
drag, startPoint x: 224, startPoint y: 57, endPoint x: 165, endPoint y: 57, distance: 59.3
click at [165, 57] on div "Add endorsement(s) Nuclear Coverage Exclusions Nuclear Energy Liability Exclusi…" at bounding box center [370, 175] width 740 height 351
drag, startPoint x: 222, startPoint y: 54, endPoint x: 169, endPoint y: 57, distance: 53.1
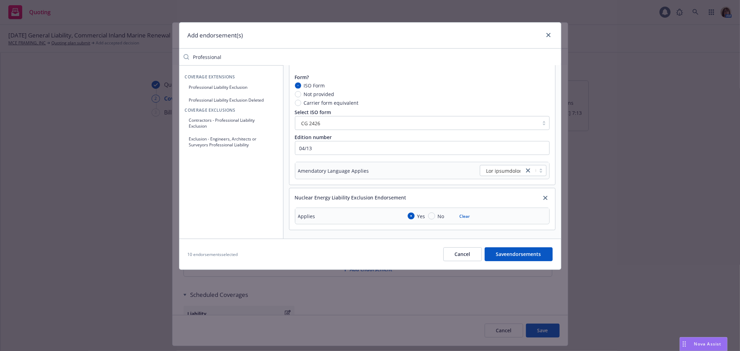
click at [169, 57] on div "Add endorsement(s) Professional Coverage Extensions Professional Liability Excl…" at bounding box center [370, 175] width 740 height 351
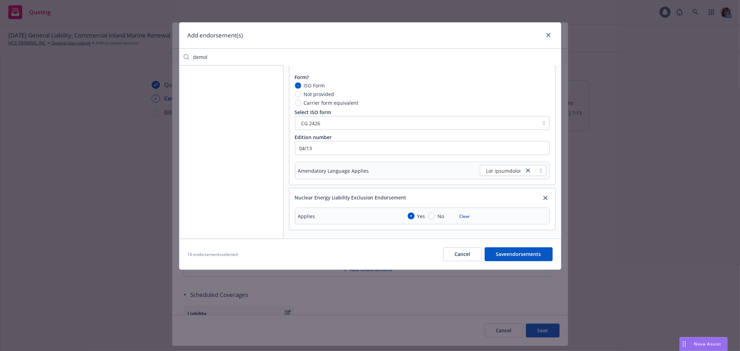
drag, startPoint x: 210, startPoint y: 56, endPoint x: 175, endPoint y: 60, distance: 35.6
click at [175, 60] on div "Add endorsement(s) demol Primary And Non-contributory Form? ISO Form Not provid…" at bounding box center [370, 175] width 740 height 351
click at [212, 85] on button "Deductible Liability Insurance" at bounding box center [231, 87] width 93 height 11
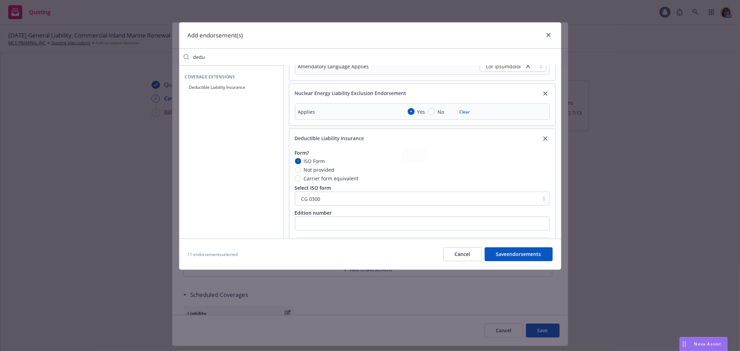
scroll to position [1023, 0]
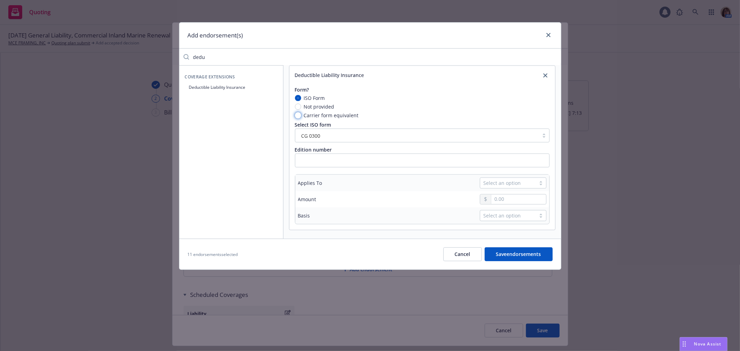
click at [297, 115] on input "Carrier form equivalent" at bounding box center [298, 115] width 6 height 6
click at [308, 161] on input "text" at bounding box center [422, 161] width 255 height 14
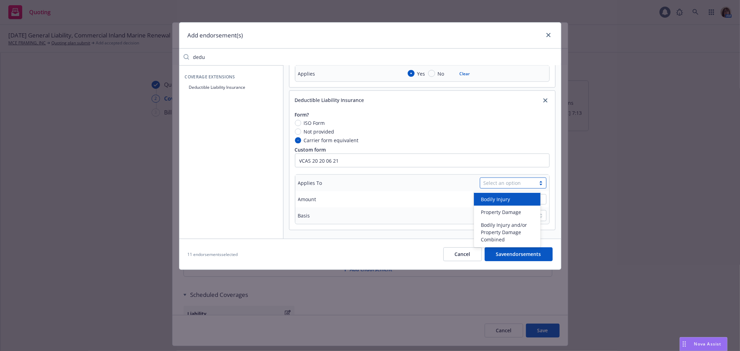
click at [519, 180] on div "Select an option" at bounding box center [508, 183] width 49 height 7
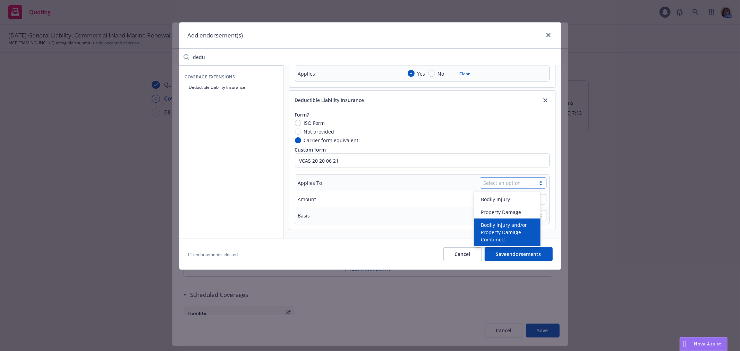
click at [507, 225] on span "Bodily Injury and/or Property Damage Combined" at bounding box center [509, 232] width 56 height 22
click at [491, 198] on input "text" at bounding box center [518, 200] width 54 height 10
click at [501, 219] on div "Select an option" at bounding box center [508, 215] width 49 height 7
click at [498, 231] on span "Per Occurrence" at bounding box center [499, 232] width 36 height 7
drag, startPoint x: 209, startPoint y: 56, endPoint x: 174, endPoint y: 58, distance: 34.8
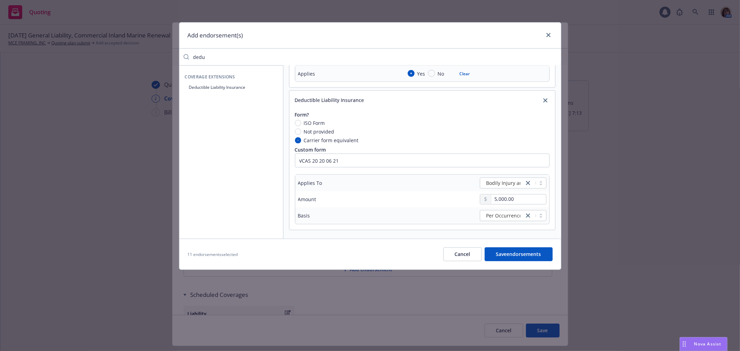
click at [174, 58] on div "Add endorsement(s) dedu Coverage Extensions Deductible Liability Insurance Prim…" at bounding box center [370, 175] width 740 height 351
click at [207, 89] on button "Designated Construction Project(s) General Aggregate Limit" at bounding box center [231, 90] width 93 height 17
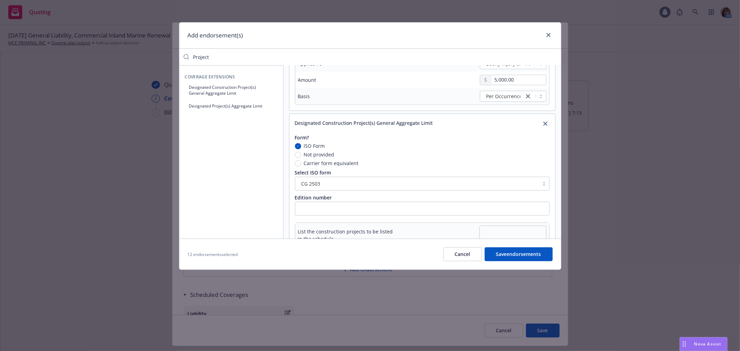
scroll to position [1142, 0]
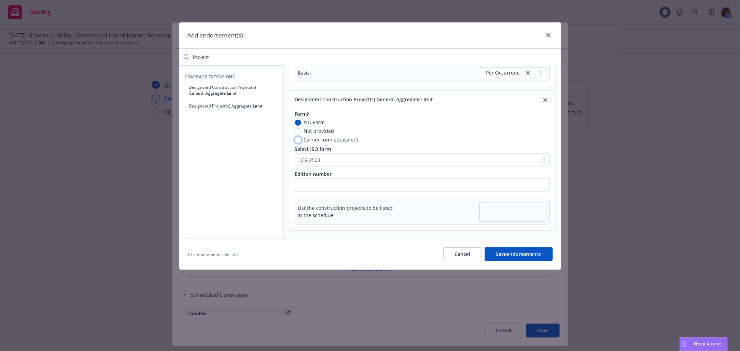
click at [297, 140] on input "Carrier form equivalent" at bounding box center [298, 140] width 6 height 6
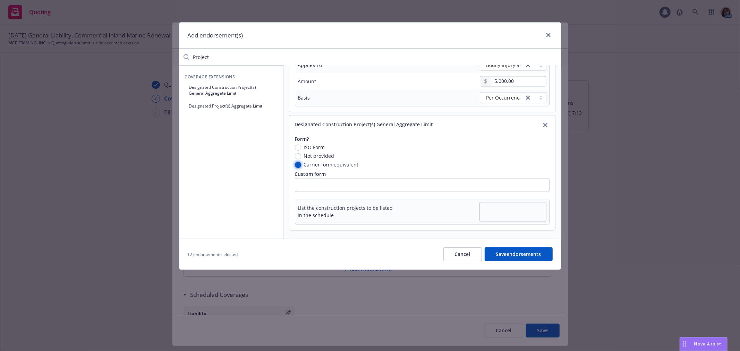
scroll to position [1116, 0]
click at [309, 186] on input "text" at bounding box center [422, 185] width 255 height 14
click at [482, 212] on textarea at bounding box center [513, 211] width 67 height 19
drag, startPoint x: 223, startPoint y: 58, endPoint x: 163, endPoint y: 52, distance: 60.0
click at [163, 52] on div "Add endorsement(s) Project Coverage Extensions Designated Construction Project(…" at bounding box center [370, 175] width 740 height 351
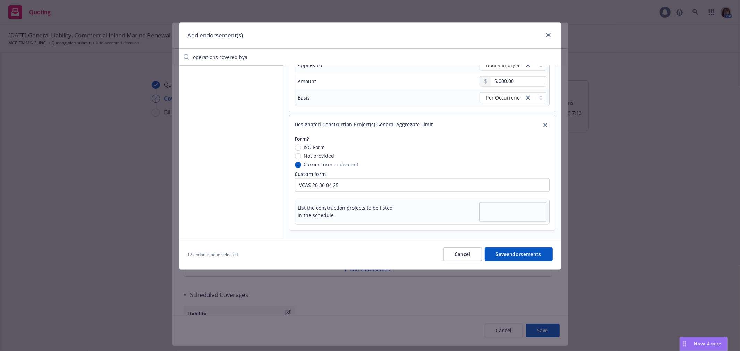
drag, startPoint x: 250, startPoint y: 56, endPoint x: 148, endPoint y: 55, distance: 101.7
click at [148, 55] on div "Add endorsement(s) operations covered bya Primary And Non-contributory Form? IS…" at bounding box center [370, 175] width 740 height 351
drag, startPoint x: 221, startPoint y: 59, endPoint x: 154, endPoint y: 58, distance: 66.6
click at [154, 58] on div "Add endorsement(s) Injury to Coverage Extensions Coverage for Injury to Leased …" at bounding box center [370, 175] width 740 height 351
drag, startPoint x: 209, startPoint y: 56, endPoint x: 175, endPoint y: 57, distance: 34.4
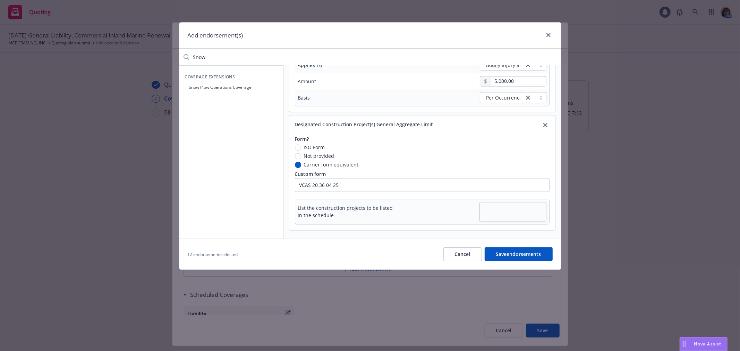
click at [175, 57] on div "Add endorsement(s) Snow Coverage Extensions Snow Plow Operations Coverage Prima…" at bounding box center [370, 175] width 740 height 351
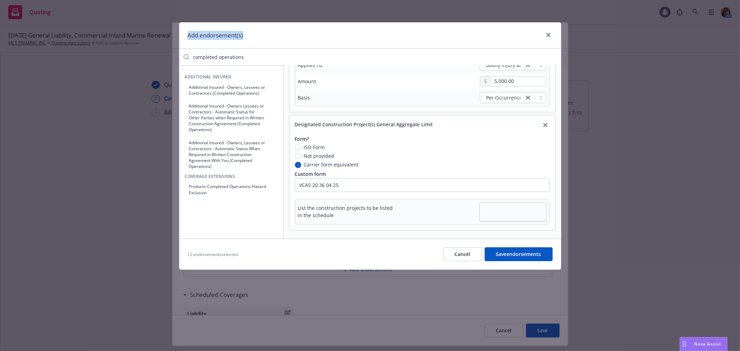
drag, startPoint x: 175, startPoint y: 57, endPoint x: 37, endPoint y: 47, distance: 137.8
click at [37, 47] on div "Add endorsement(s) completed operations Additional Insured Additional Insured -…" at bounding box center [370, 175] width 740 height 351
drag, startPoint x: 256, startPoint y: 58, endPoint x: 147, endPoint y: 63, distance: 108.7
click at [147, 63] on div "Add endorsement(s) completed operations Additional Insured Additional Insured -…" at bounding box center [370, 175] width 740 height 351
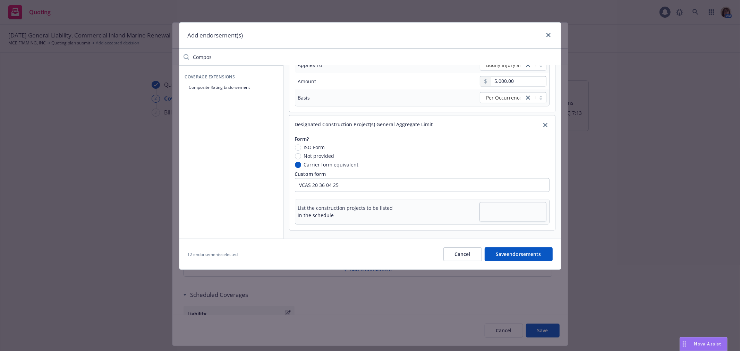
click at [229, 86] on button "Composite Rating Endorsement" at bounding box center [231, 87] width 93 height 11
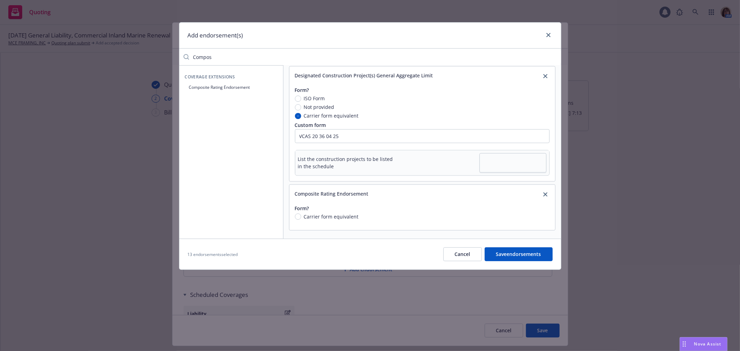
scroll to position [1165, 0]
click at [297, 215] on input "Carrier form equivalent" at bounding box center [298, 217] width 6 height 6
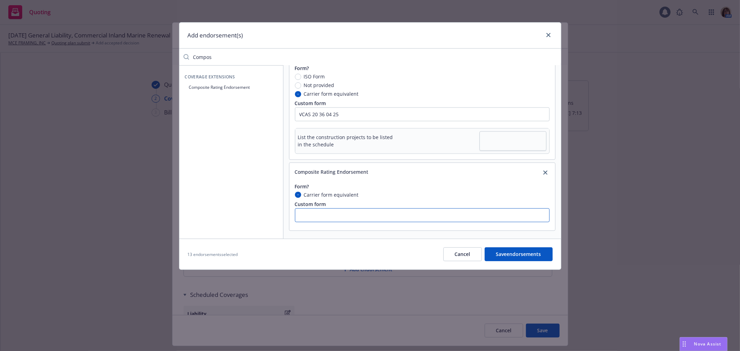
click at [301, 214] on input "text" at bounding box center [422, 215] width 255 height 14
drag, startPoint x: 218, startPoint y: 57, endPoint x: 167, endPoint y: 53, distance: 51.2
click at [167, 53] on div "Add endorsement(s) Compos Coverage Extensions Composite Rating Endorsement Prim…" at bounding box center [370, 175] width 740 height 351
click at [219, 86] on button "Asbestos Exclusion Endorsement" at bounding box center [231, 87] width 93 height 11
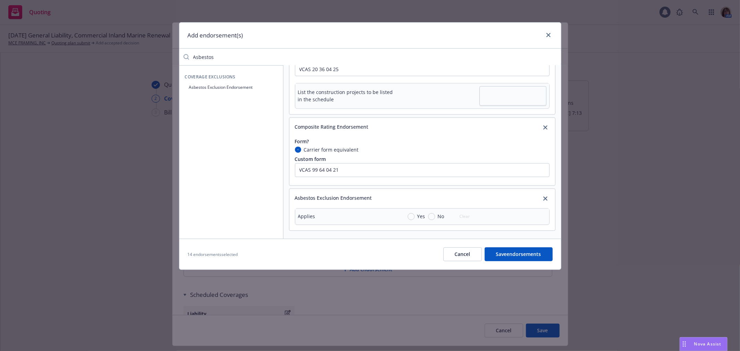
scroll to position [1233, 0]
click at [409, 214] on input "Yes" at bounding box center [411, 216] width 7 height 7
drag, startPoint x: 226, startPoint y: 57, endPoint x: 159, endPoint y: 58, distance: 67.7
click at [159, 58] on div "Add endorsement(s) Asbestos Coverage Exclusions Asbestos Exclusion Endorsement …" at bounding box center [370, 175] width 740 height 351
click at [210, 88] on button "Lead Exclusion" at bounding box center [231, 87] width 93 height 11
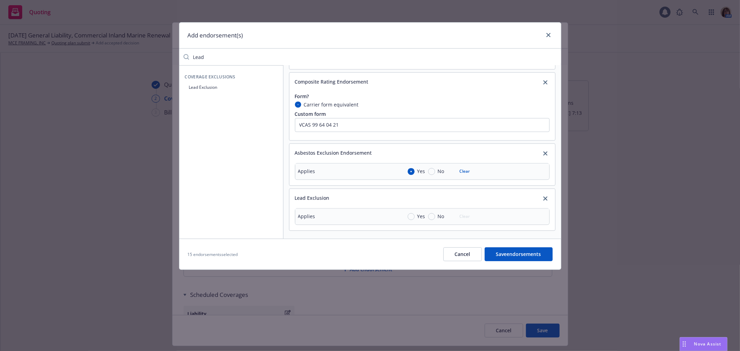
scroll to position [1279, 0]
click at [413, 214] on input "Yes" at bounding box center [411, 216] width 7 height 7
click at [513, 258] on button "Save endorsements" at bounding box center [519, 254] width 68 height 14
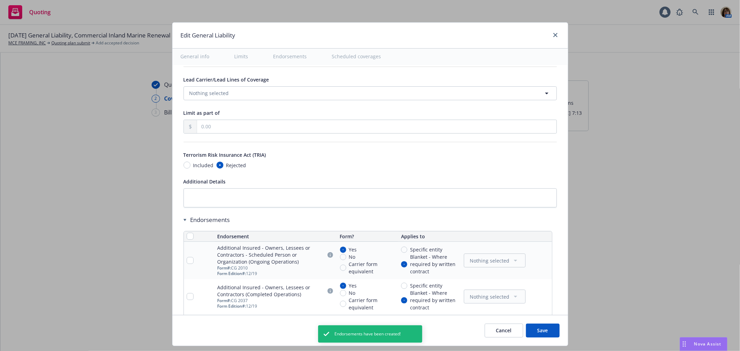
scroll to position [866, 0]
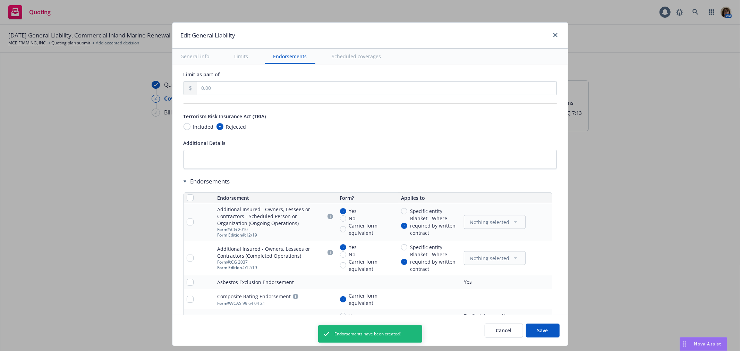
click at [537, 332] on button "Save" at bounding box center [543, 331] width 34 height 14
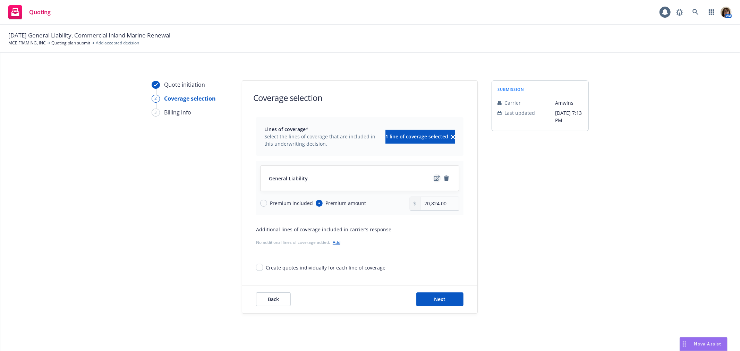
click at [434, 178] on icon "edit" at bounding box center [437, 179] width 6 height 6
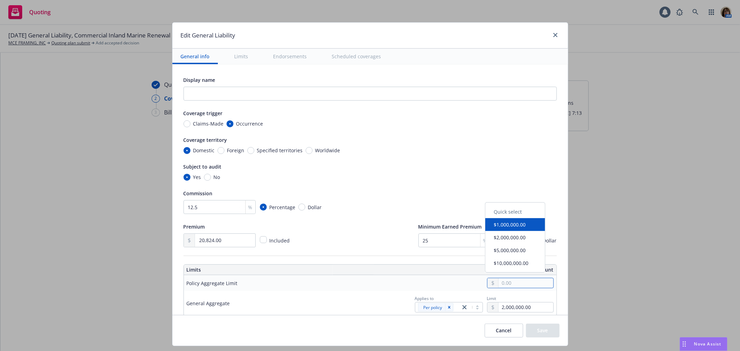
click at [499, 282] on input "text" at bounding box center [526, 283] width 54 height 10
click at [500, 253] on button "$5,000,000.00" at bounding box center [516, 253] width 60 height 13
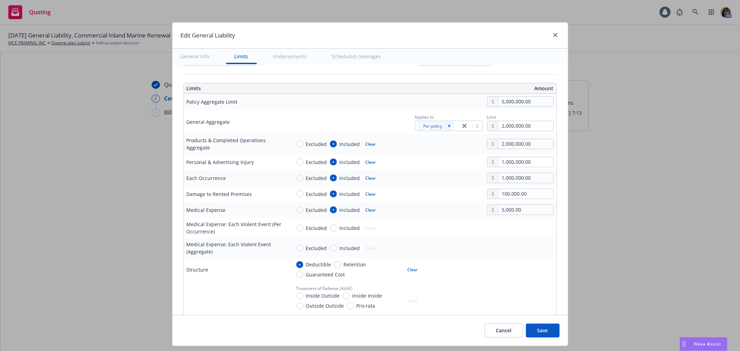
scroll to position [193, 0]
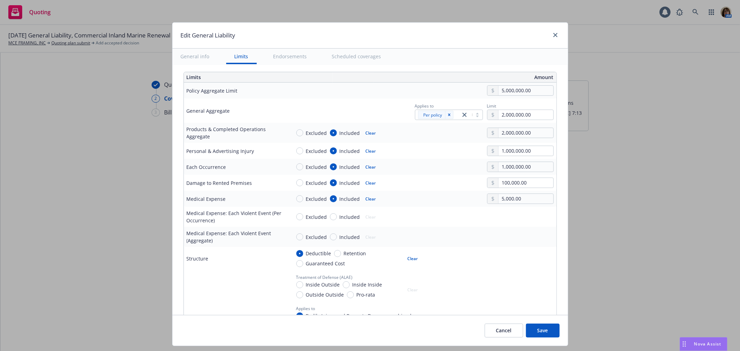
click at [545, 331] on button "Save" at bounding box center [543, 331] width 34 height 14
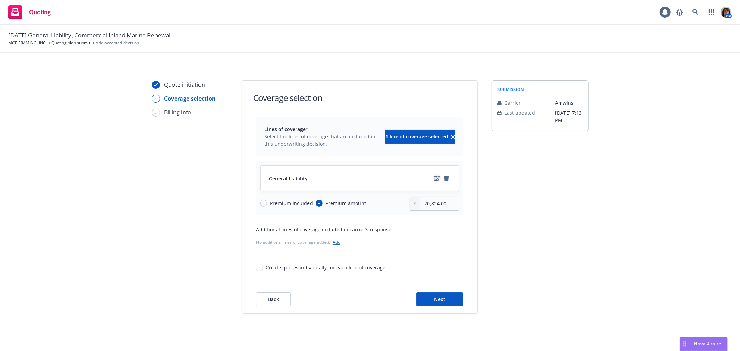
click at [434, 176] on icon "edit" at bounding box center [437, 178] width 6 height 5
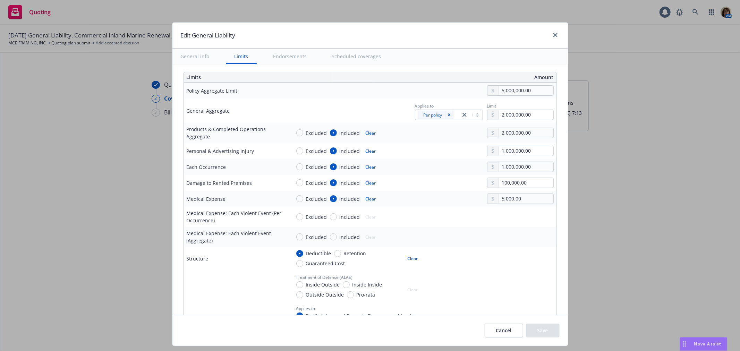
click at [501, 332] on button "Cancel" at bounding box center [504, 331] width 39 height 14
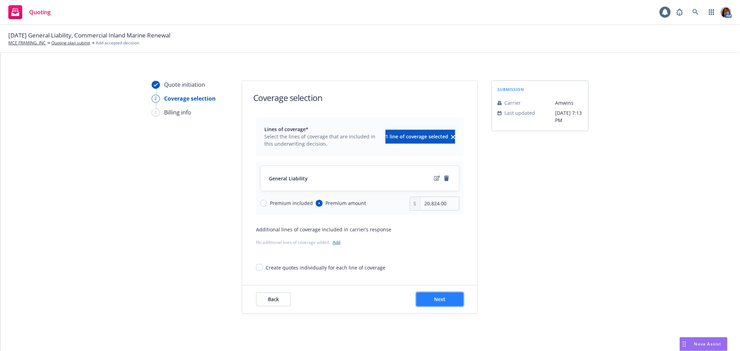
click at [435, 297] on span "Next" at bounding box center [440, 299] width 11 height 7
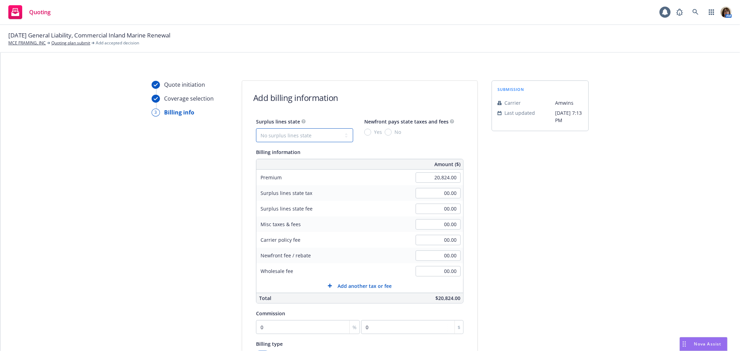
click at [324, 136] on select "No surplus lines state Alaska Alabama Arkansas Arizona California Colorado Conn…" at bounding box center [304, 135] width 97 height 14
click at [256, 128] on select "No surplus lines state Alaska Alabama Arkansas Arizona California Colorado Conn…" at bounding box center [304, 135] width 97 height 14
click at [429, 271] on input "00.00" at bounding box center [438, 271] width 45 height 10
click at [385, 130] on input "No" at bounding box center [388, 132] width 7 height 7
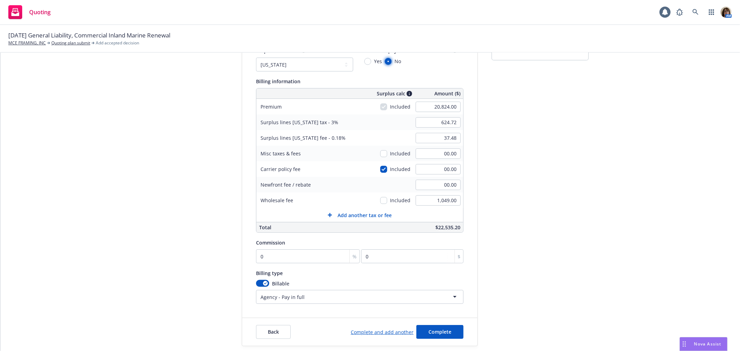
scroll to position [77, 0]
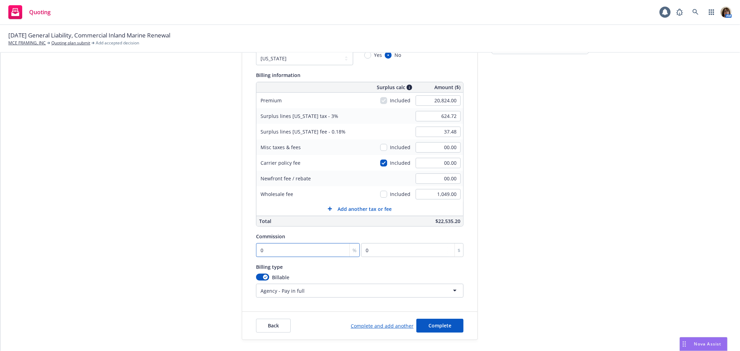
click at [269, 248] on input "0" at bounding box center [308, 250] width 104 height 14
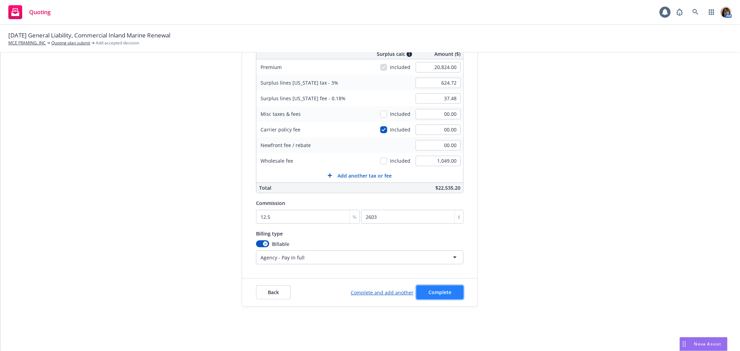
click at [435, 293] on span "Complete" at bounding box center [440, 292] width 23 height 7
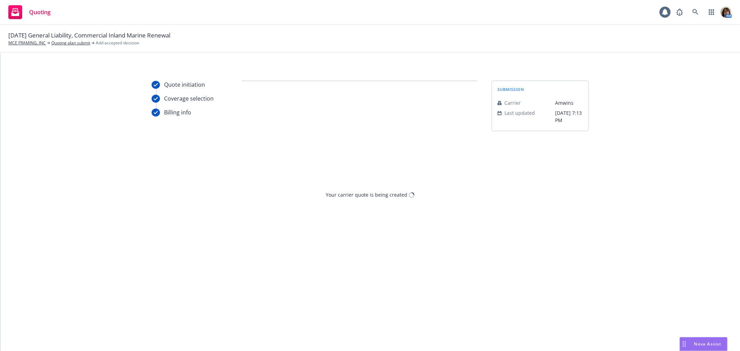
scroll to position [0, 0]
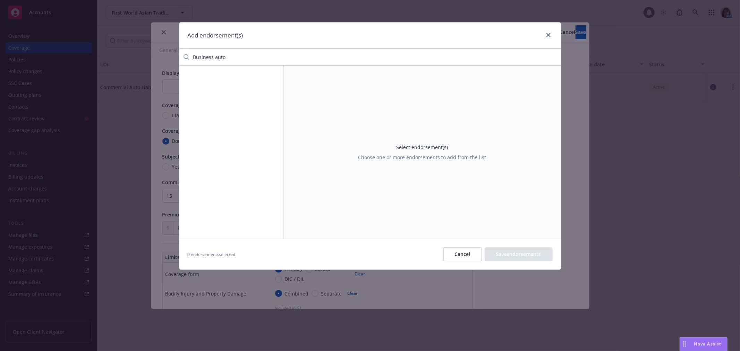
scroll to position [1424, 0]
click at [453, 256] on button "Cancel" at bounding box center [463, 254] width 39 height 14
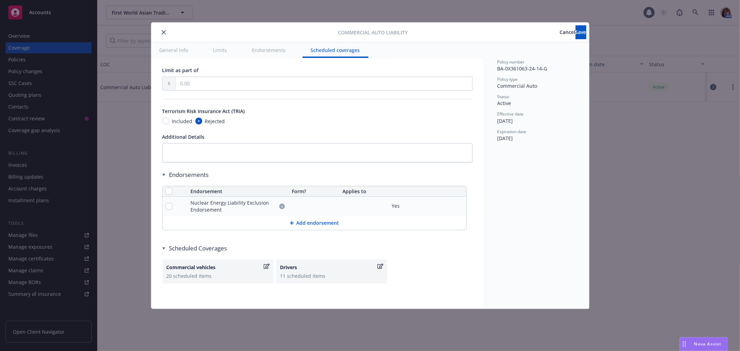
click at [314, 221] on button "Add endorsement" at bounding box center [315, 223] width 304 height 14
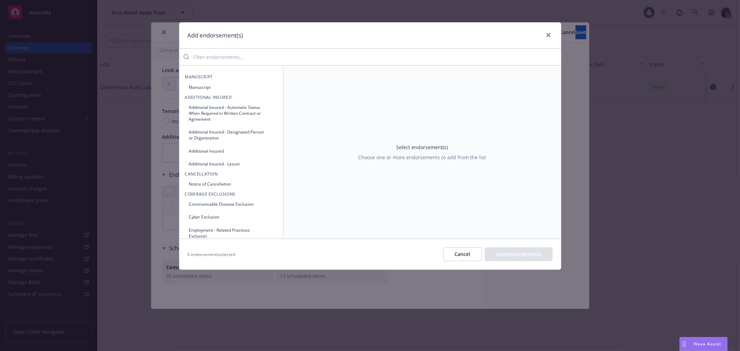
click at [203, 56] on input "search" at bounding box center [375, 57] width 372 height 14
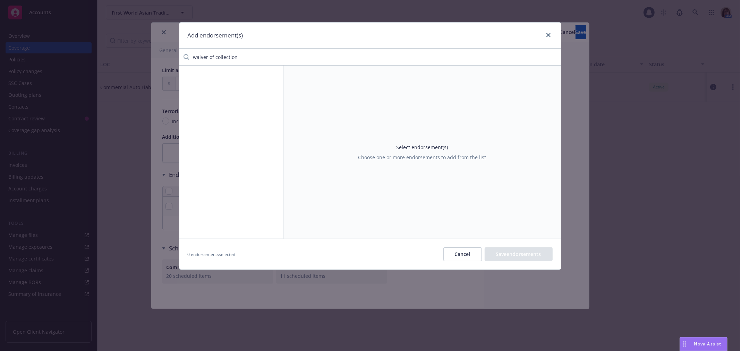
drag, startPoint x: 241, startPoint y: 57, endPoint x: 177, endPoint y: 58, distance: 63.5
click at [177, 58] on div "Add endorsement(s) waiver of collection Select endorsement(s) Choose one or mor…" at bounding box center [370, 175] width 740 height 351
type input "a"
type input "b"
type input "S"
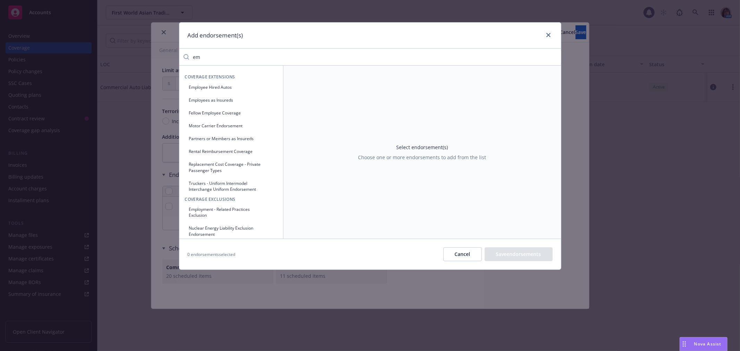
type input "e"
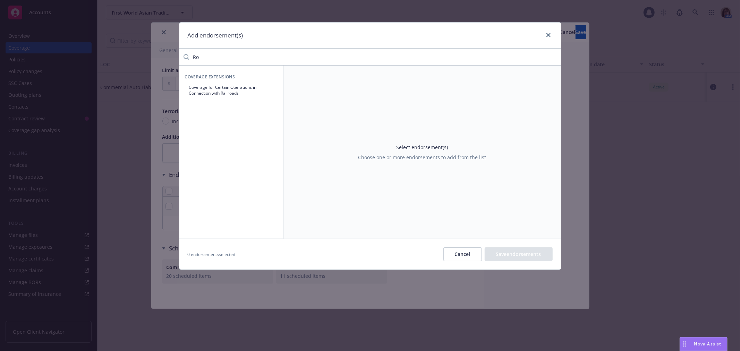
type input "R"
type input "Nuclear"
click at [207, 87] on button "Nuclear Energy Liability Exclusion Endorsement" at bounding box center [231, 90] width 93 height 17
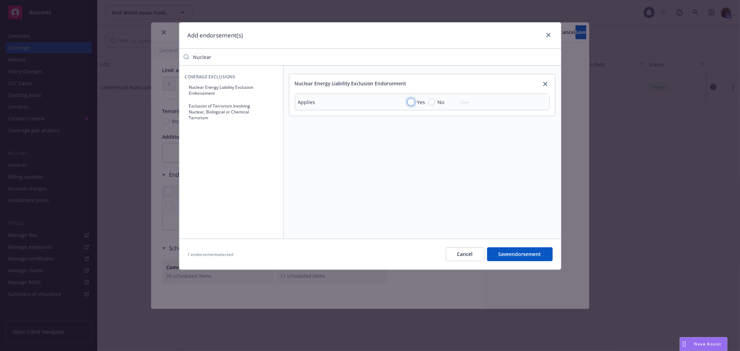
click at [408, 100] on input "Yes" at bounding box center [411, 102] width 7 height 7
radio input "true"
drag, startPoint x: 216, startPoint y: 58, endPoint x: 173, endPoint y: 51, distance: 43.5
click at [173, 51] on div "Add endorsement(s) Nuclear Coverage Exclusions Nuclear Energy Liability Exclusi…" at bounding box center [370, 175] width 740 height 351
type input "p"
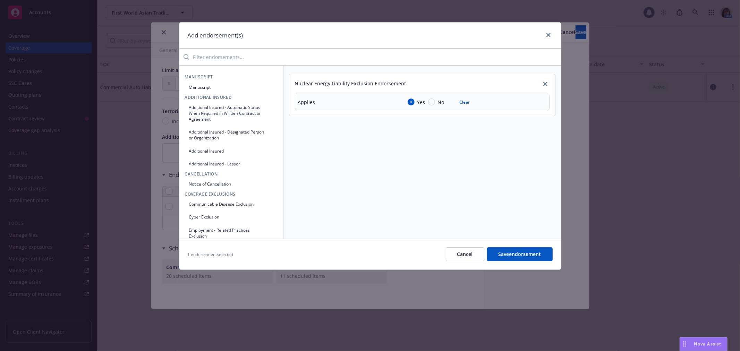
click at [203, 53] on input "search" at bounding box center [375, 57] width 372 height 14
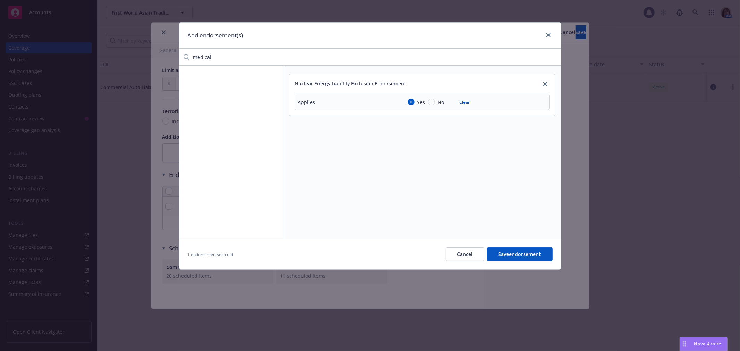
drag, startPoint x: 214, startPoint y: 57, endPoint x: 162, endPoint y: 54, distance: 52.2
click at [162, 54] on div "Add endorsement(s) medical Nuclear Energy Liability Exclusion Endorsement Appli…" at bounding box center [370, 175] width 740 height 351
type input "broad"
click at [215, 86] on button "Broad Form Named Insured" at bounding box center [231, 87] width 93 height 11
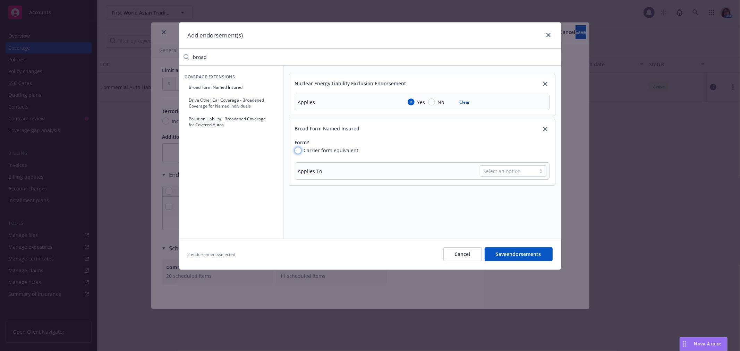
click at [297, 152] on input "Carrier form equivalent" at bounding box center [298, 151] width 6 height 6
radio input "true"
click at [306, 169] on input "text" at bounding box center [422, 170] width 255 height 14
click at [306, 168] on input "text" at bounding box center [422, 170] width 255 height 14
drag, startPoint x: 424, startPoint y: 168, endPoint x: 146, endPoint y: 160, distance: 278.4
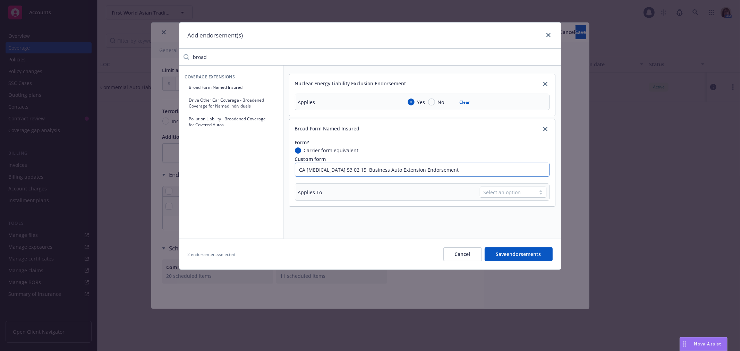
click at [146, 160] on div "Add endorsement(s) broad Coverage Extensions Broad Form Named Insured Drive Oth…" at bounding box center [370, 175] width 740 height 351
type input "CA T3 53 02 15 Business Auto Extension Endorsement"
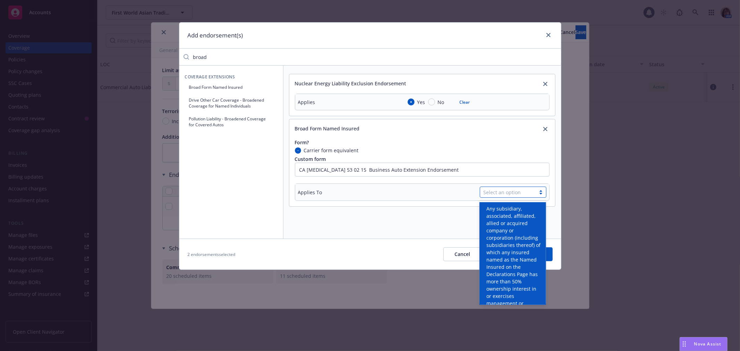
click at [511, 194] on div "Select an option" at bounding box center [508, 192] width 49 height 7
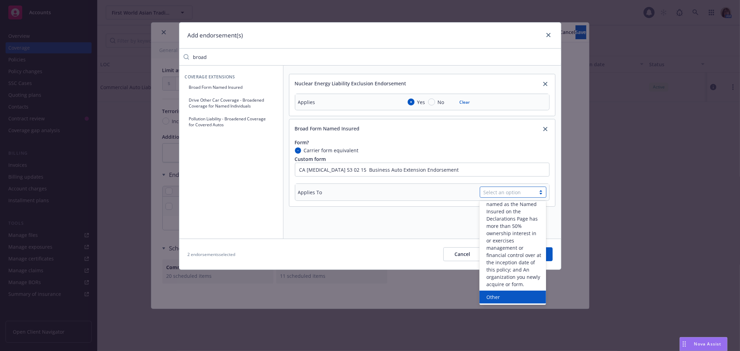
click at [494, 295] on span "Other" at bounding box center [494, 297] width 14 height 7
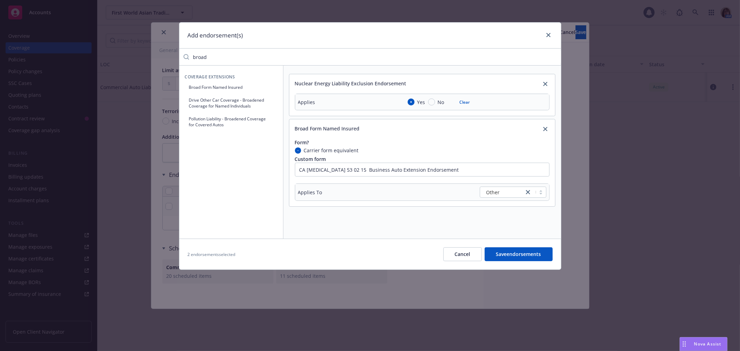
drag, startPoint x: 215, startPoint y: 56, endPoint x: 167, endPoint y: 57, distance: 47.9
click at [167, 57] on div "Add endorsement(s) broad Coverage Extensions Broad Form Named Insured Drive Oth…" at bounding box center [370, 175] width 740 height 351
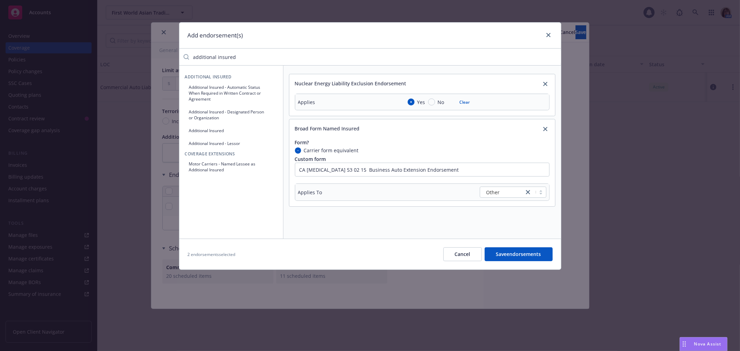
type input "additional insured"
click at [214, 88] on button "Additional Insured - Automatic Status When Required in Written Contract or Agre…" at bounding box center [231, 93] width 93 height 23
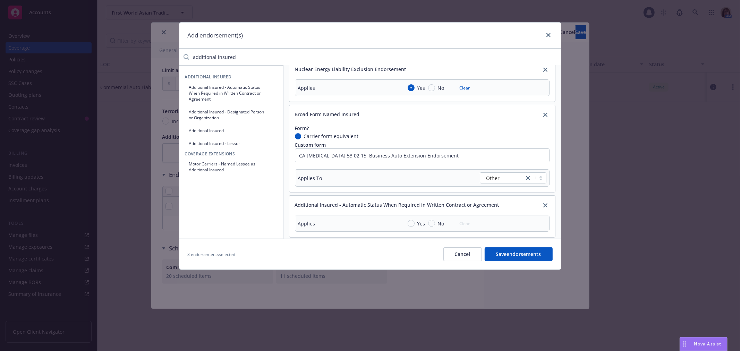
scroll to position [22, 0]
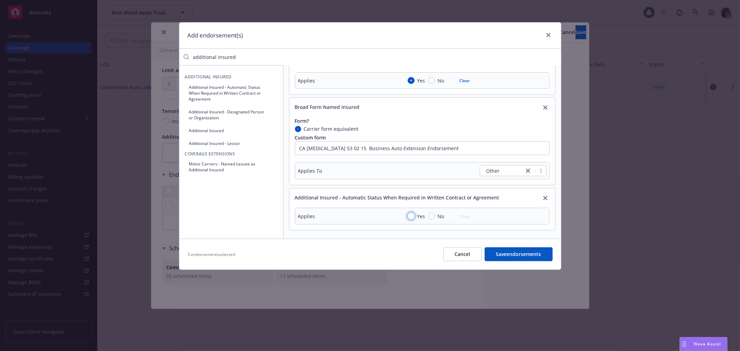
click at [411, 214] on input "Yes" at bounding box center [411, 216] width 7 height 7
radio input "true"
drag, startPoint x: 250, startPoint y: 56, endPoint x: 140, endPoint y: 57, distance: 110.4
click at [140, 57] on div "Add endorsement(s) additional insured Additional Insured Additional Insured - A…" at bounding box center [370, 175] width 740 height 351
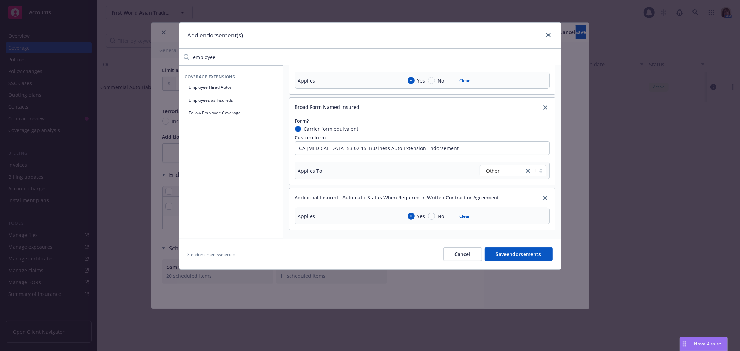
type input "employee"
click at [207, 90] on button "Employee Hired Autos" at bounding box center [231, 87] width 93 height 11
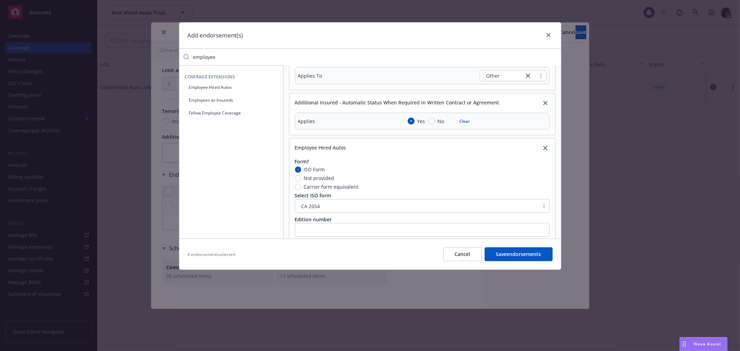
scroll to position [132, 0]
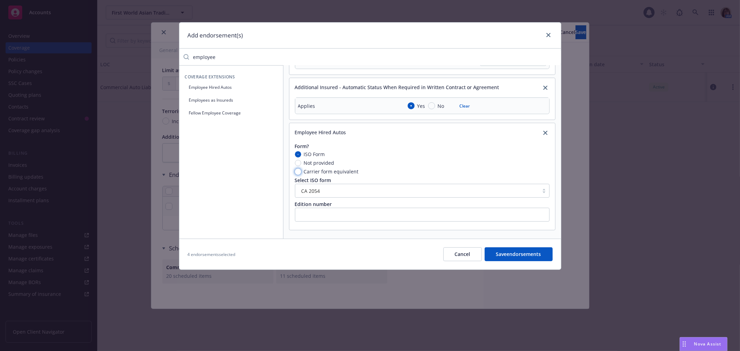
click at [297, 172] on input "Carrier form equivalent" at bounding box center [298, 172] width 6 height 6
radio input "true"
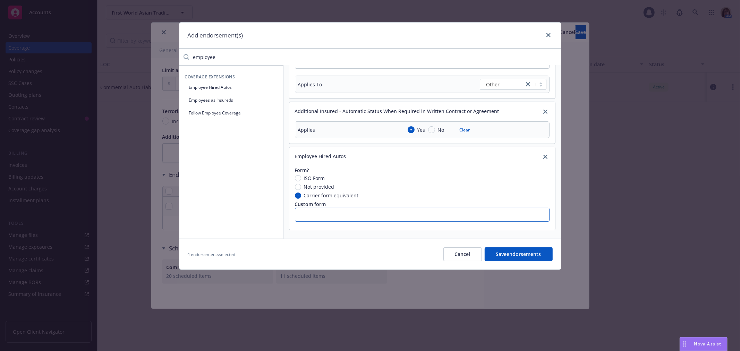
click at [314, 216] on input "text" at bounding box center [422, 215] width 255 height 14
paste input "CA T3 53 02 15 Business Auto Extension Endorsement"
type input "CA T3 53 02 15 Business Auto Extension Endorsement"
click at [219, 98] on button "Employees as Insureds" at bounding box center [231, 99] width 93 height 11
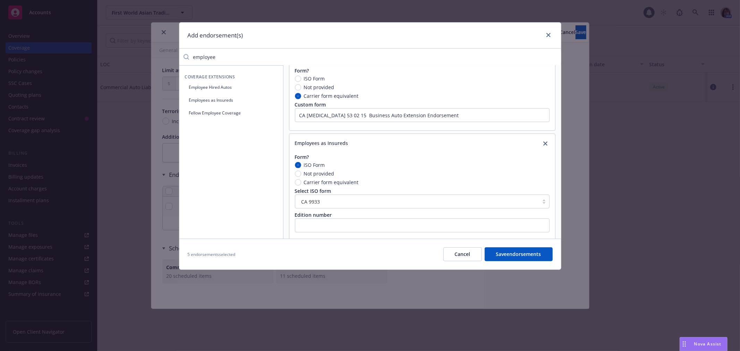
scroll to position [219, 0]
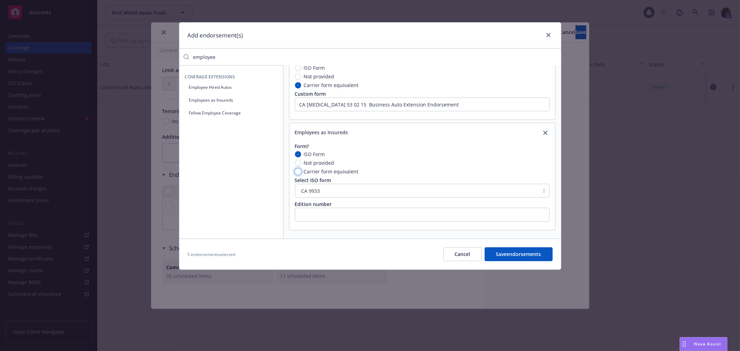
click at [298, 172] on input "Carrier form equivalent" at bounding box center [298, 172] width 6 height 6
radio input "true"
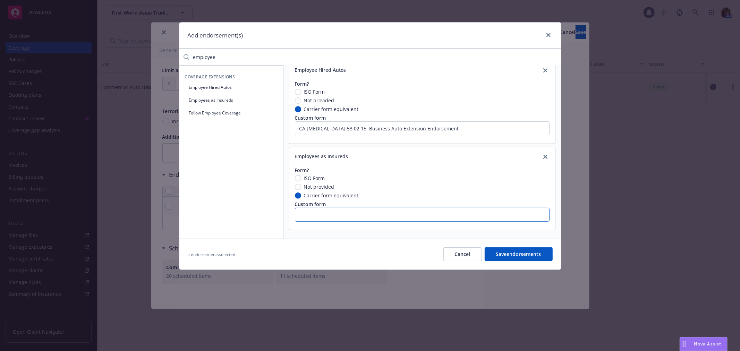
click at [303, 215] on input "text" at bounding box center [422, 215] width 255 height 14
paste input "CA T3 53 02 15 Business Auto Extension Endorsement"
type input "CA T3 53 02 15 Business Auto Extension Endorsement"
drag, startPoint x: 219, startPoint y: 57, endPoint x: 94, endPoint y: 56, distance: 125.0
click at [94, 56] on div "Add endorsement(s) employee Coverage Extensions Employee Hired Autos Employees …" at bounding box center [370, 175] width 740 height 351
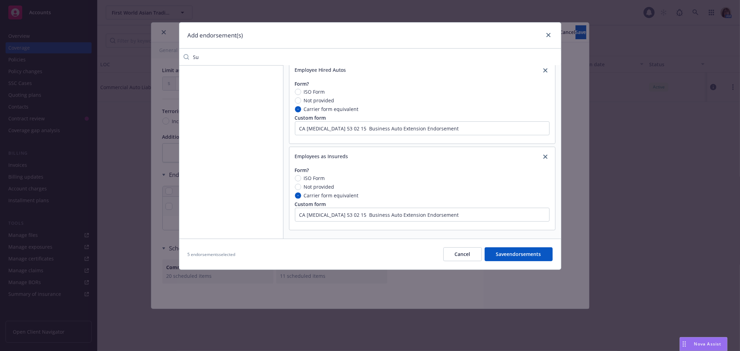
type input "S"
drag, startPoint x: 208, startPoint y: 59, endPoint x: 184, endPoint y: 59, distance: 24.3
click at [184, 59] on div "Hired" at bounding box center [370, 57] width 382 height 14
type input "d"
type input "H"
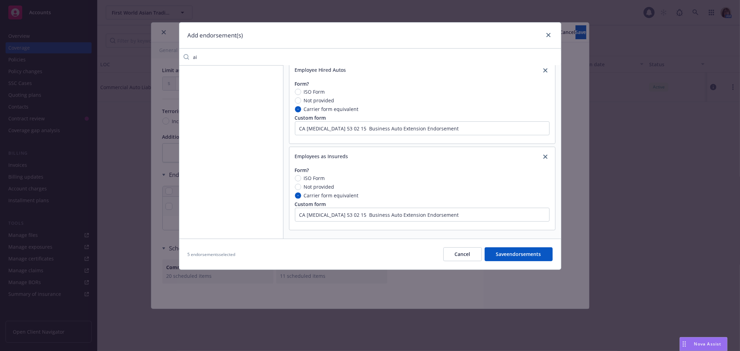
type input "a"
type input "b"
type input "waiver"
click at [208, 91] on button "Waiver of Subrogation" at bounding box center [231, 87] width 93 height 11
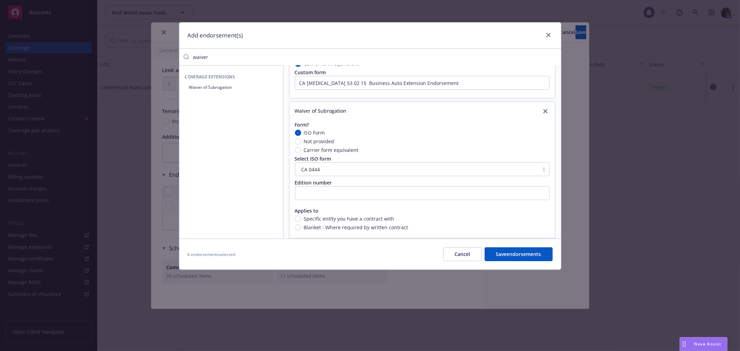
scroll to position [335, 0]
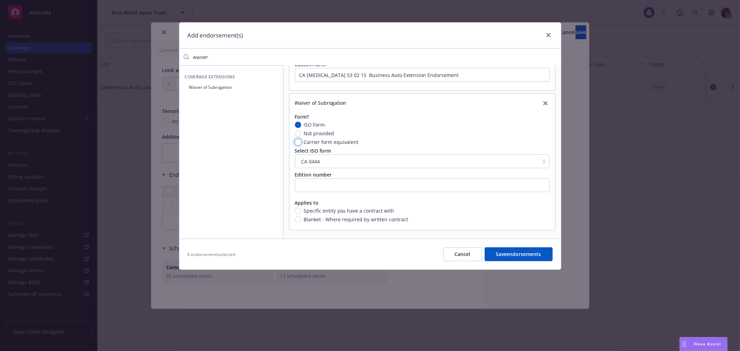
click at [297, 141] on input "Carrier form equivalent" at bounding box center [298, 142] width 6 height 6
radio input "true"
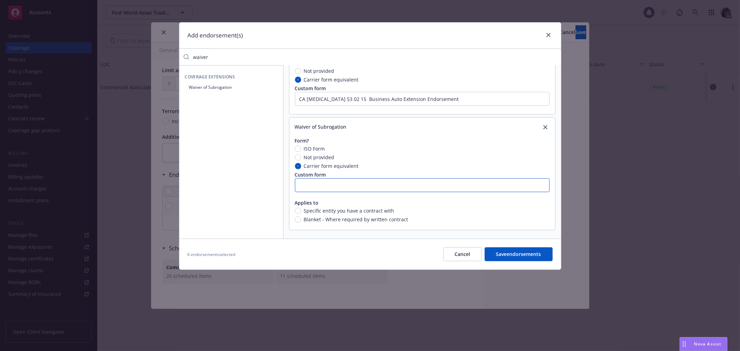
click at [302, 186] on input "text" at bounding box center [422, 185] width 255 height 14
paste input "CA T3 53 02 15 Business Auto Extension Endorsement"
type input "CA T3 53 02 15 Business Auto Extension Endorsement"
click at [297, 220] on input "Blanket - Where required by written contract" at bounding box center [298, 220] width 6 height 6
radio input "true"
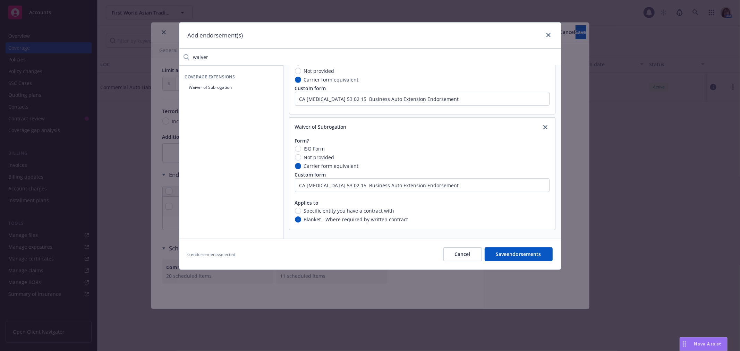
drag, startPoint x: 221, startPoint y: 59, endPoint x: 165, endPoint y: 54, distance: 56.4
click at [165, 54] on div "Add endorsement(s) waiver Coverage Extensions Waiver of Subrogation Nuclear Ene…" at bounding box center [370, 175] width 740 height 351
type input "e"
type input "Nuclear"
click at [523, 257] on button "Save endorsements" at bounding box center [519, 254] width 68 height 14
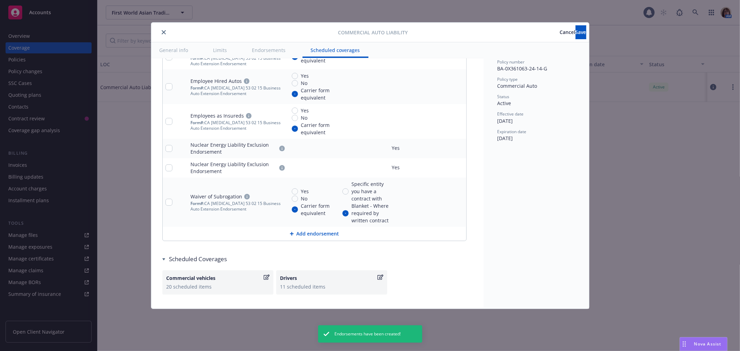
scroll to position [1614, 0]
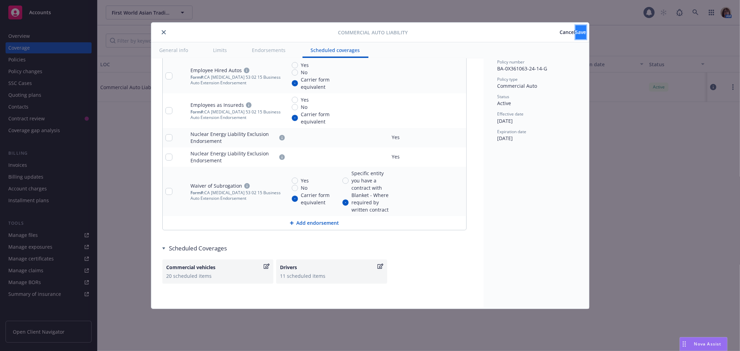
click at [576, 33] on span "Save" at bounding box center [581, 32] width 11 height 7
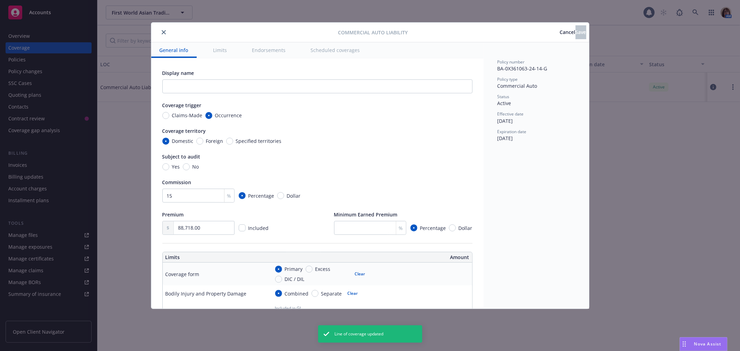
radio input "true"
radio input "false"
radio input "true"
click at [162, 32] on icon "close" at bounding box center [164, 32] width 4 height 4
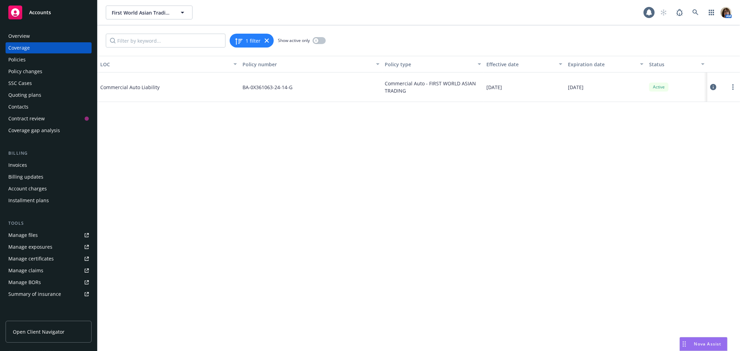
click at [20, 94] on div "Quoting plans" at bounding box center [24, 95] width 33 height 11
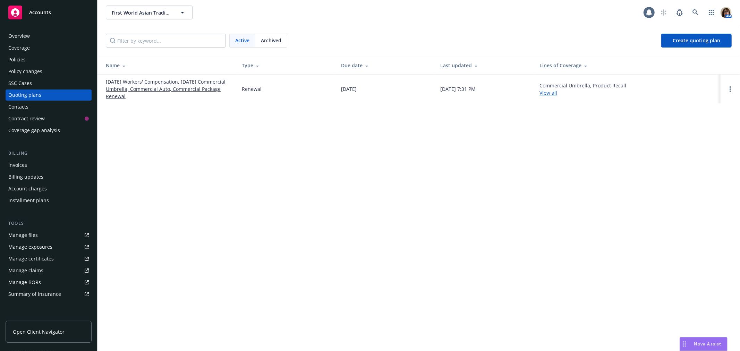
click at [156, 78] on link "08/26/25 Workers' Compensation, 08/23/25 Commercial Umbrella, Commercial Auto, …" at bounding box center [168, 89] width 125 height 22
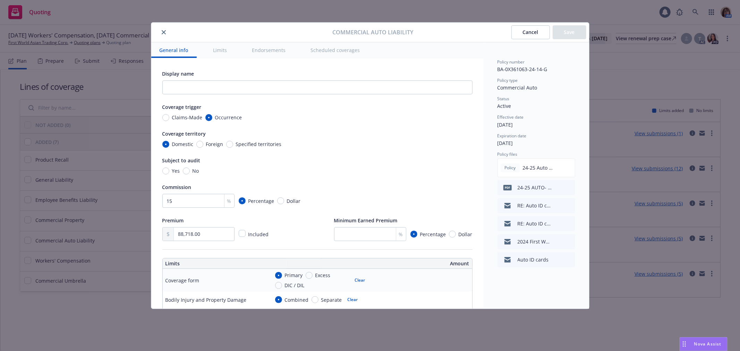
scroll to position [39, 0]
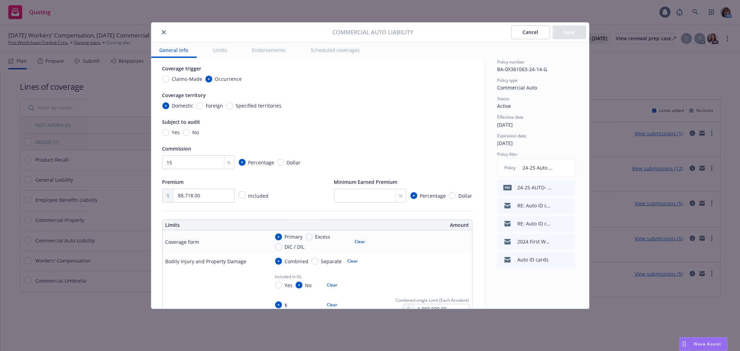
click at [163, 31] on icon "close" at bounding box center [164, 32] width 4 height 4
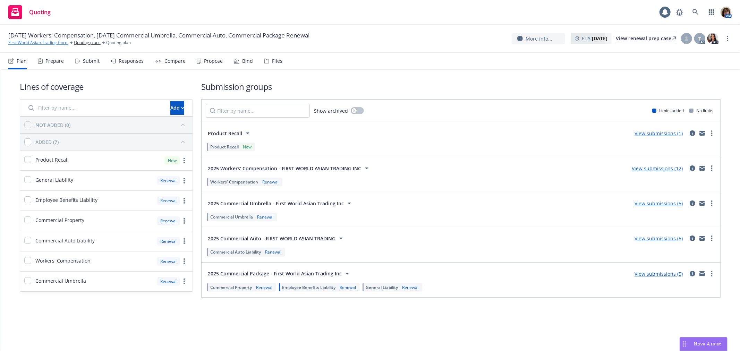
click at [38, 42] on link "First World Asian Trading Corp." at bounding box center [38, 43] width 60 height 6
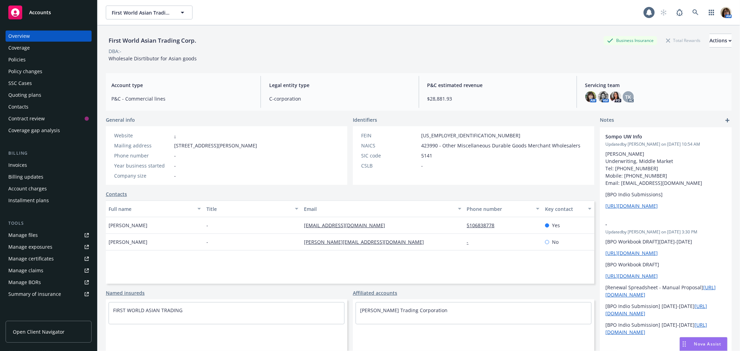
click at [18, 62] on div "Policies" at bounding box center [16, 59] width 17 height 11
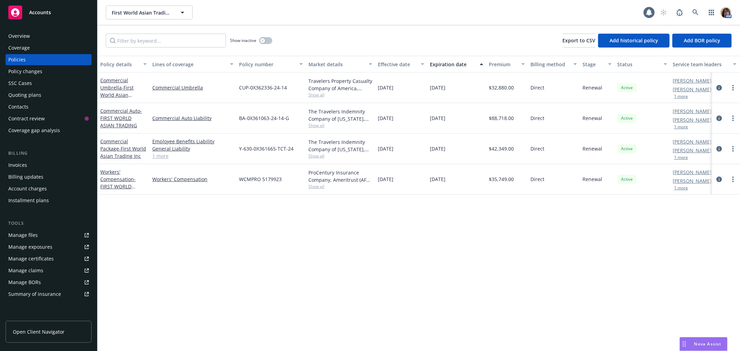
click at [318, 188] on span "Show all" at bounding box center [341, 187] width 64 height 6
click at [718, 118] on icon "circleInformation" at bounding box center [720, 119] width 6 height 6
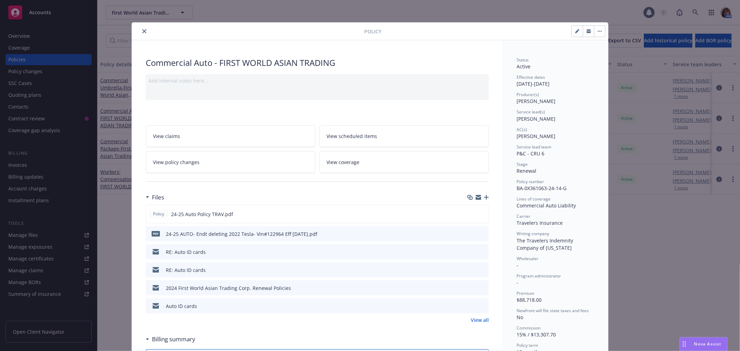
click at [364, 136] on span "View scheduled items" at bounding box center [352, 136] width 51 height 7
click at [145, 31] on button "close" at bounding box center [144, 31] width 8 height 8
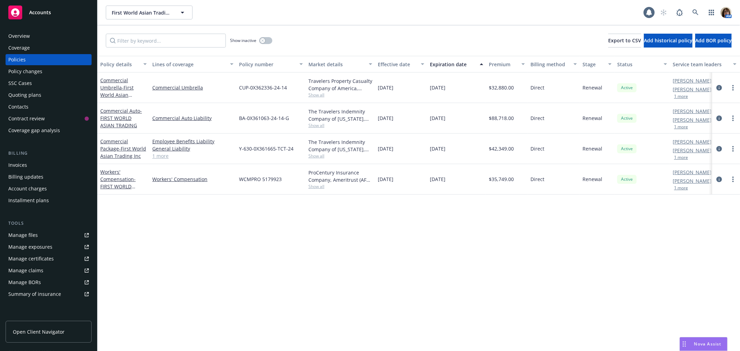
click at [21, 71] on div "Policy changes" at bounding box center [25, 71] width 34 height 11
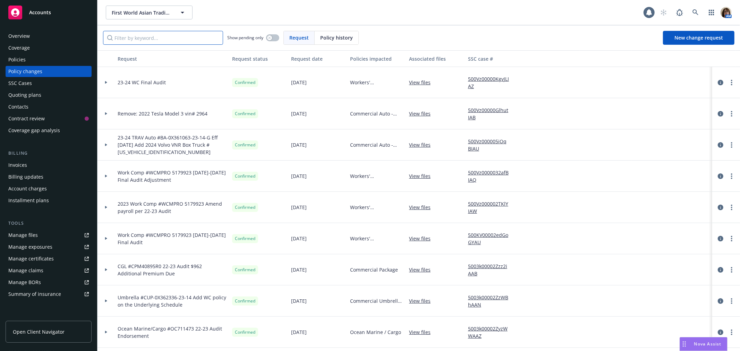
click at [132, 39] on input "Filter by keyword..." at bounding box center [163, 38] width 120 height 14
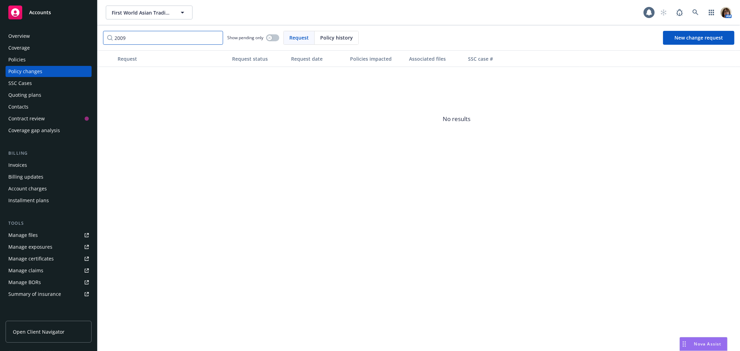
drag, startPoint x: 136, startPoint y: 39, endPoint x: 94, endPoint y: 36, distance: 42.4
click at [94, 36] on div "Accounts Overview Coverage Policies Policy changes SSC Cases Quoting plans Cont…" at bounding box center [370, 175] width 740 height 351
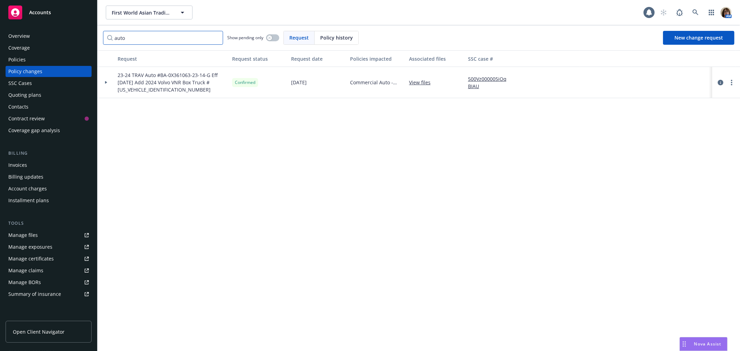
type input "auto"
click at [105, 81] on icon at bounding box center [106, 82] width 2 height 3
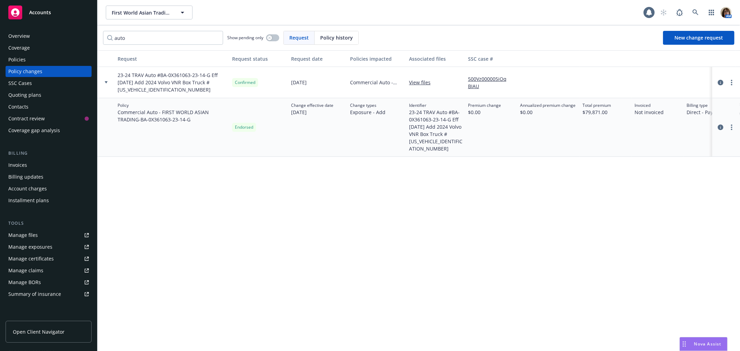
click at [23, 57] on div "Policies" at bounding box center [16, 59] width 17 height 11
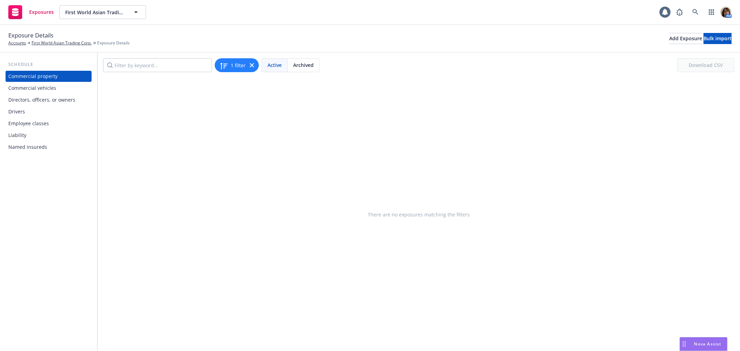
click at [51, 86] on div "Commercial vehicles" at bounding box center [32, 88] width 48 height 11
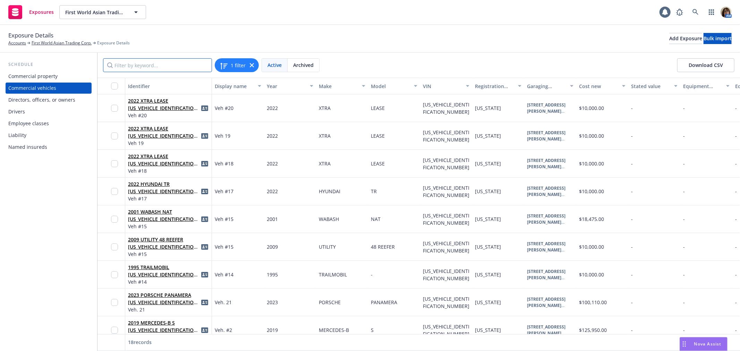
click at [127, 66] on input "Filter by keyword..." at bounding box center [157, 65] width 109 height 14
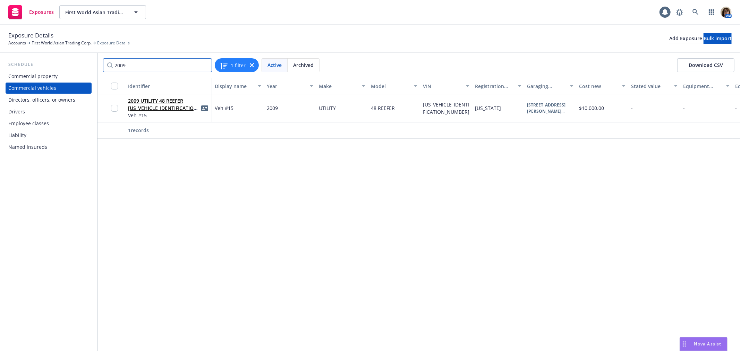
type input "2009"
click at [303, 69] on div "Archived" at bounding box center [304, 65] width 32 height 13
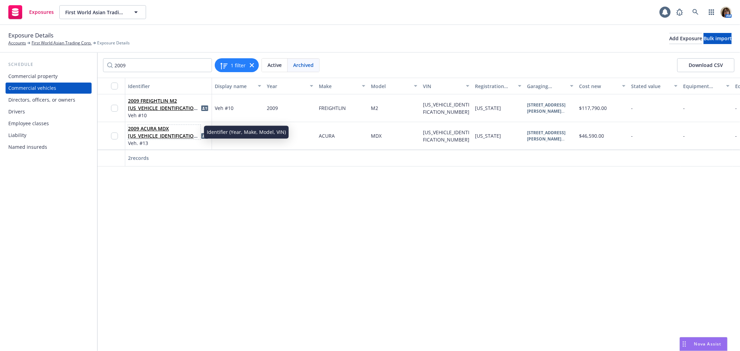
click at [144, 127] on link "2009 ACURA MDX [US_VEHICLE_IDENTIFICATION_NUMBER]" at bounding box center [163, 135] width 71 height 21
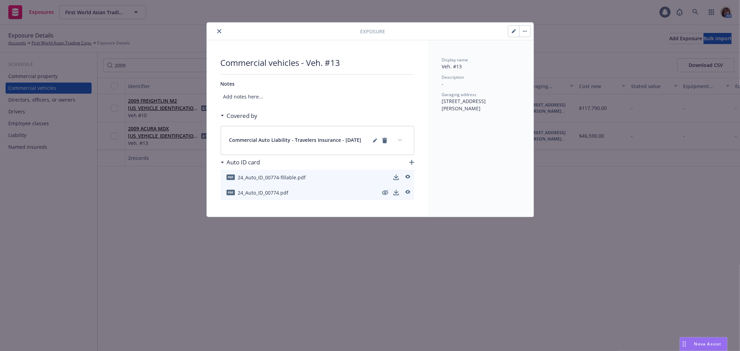
click at [218, 30] on icon "close" at bounding box center [219, 31] width 4 height 4
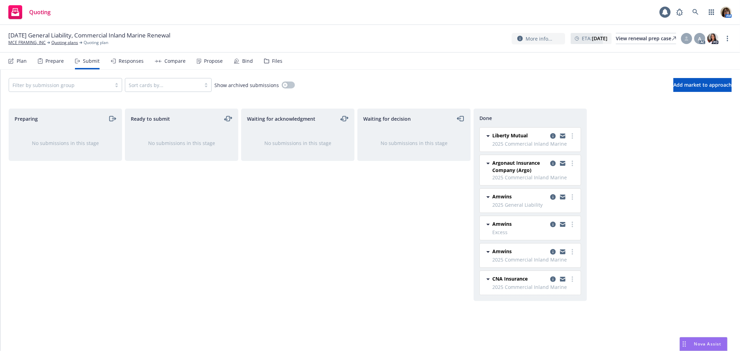
click at [133, 59] on div "Responses" at bounding box center [131, 61] width 25 height 6
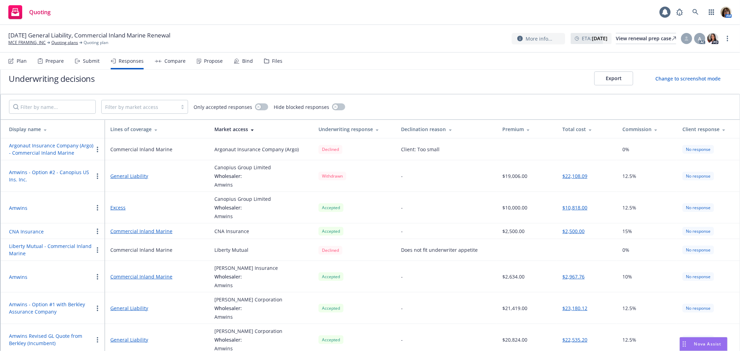
scroll to position [13, 0]
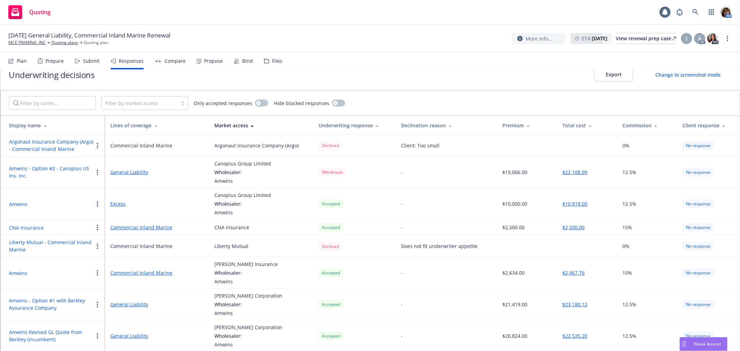
click at [92, 60] on div "Submit" at bounding box center [91, 61] width 17 height 6
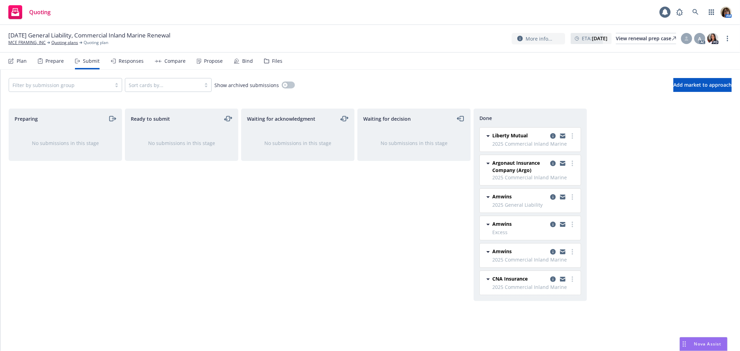
click at [176, 61] on div "Compare" at bounding box center [175, 61] width 21 height 6
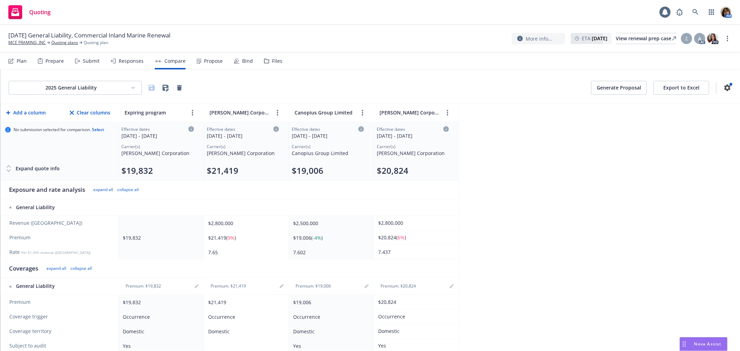
click at [134, 58] on div "Responses" at bounding box center [131, 61] width 25 height 6
